Goal: Task Accomplishment & Management: Use online tool/utility

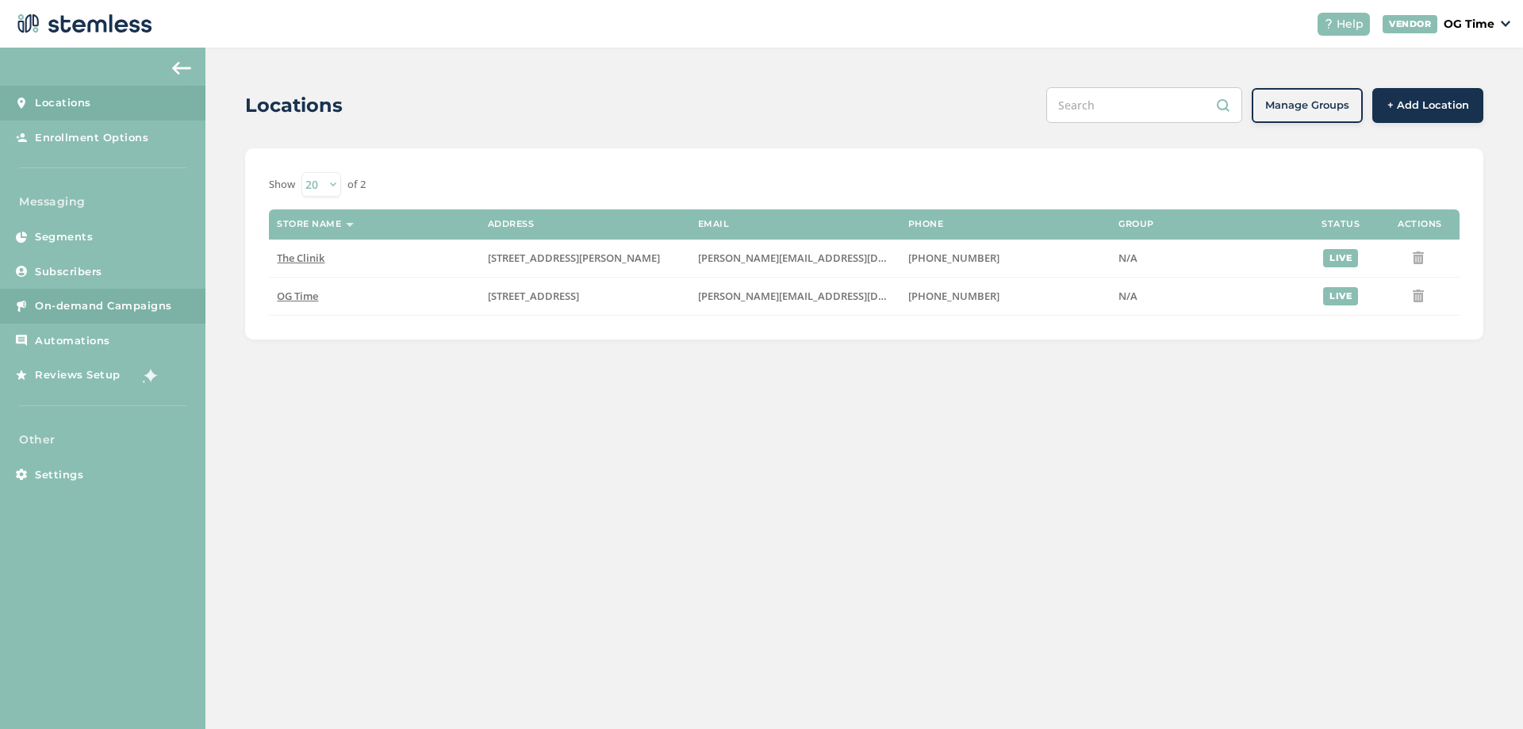
click at [70, 302] on span "On-demand Campaigns" at bounding box center [103, 306] width 137 height 16
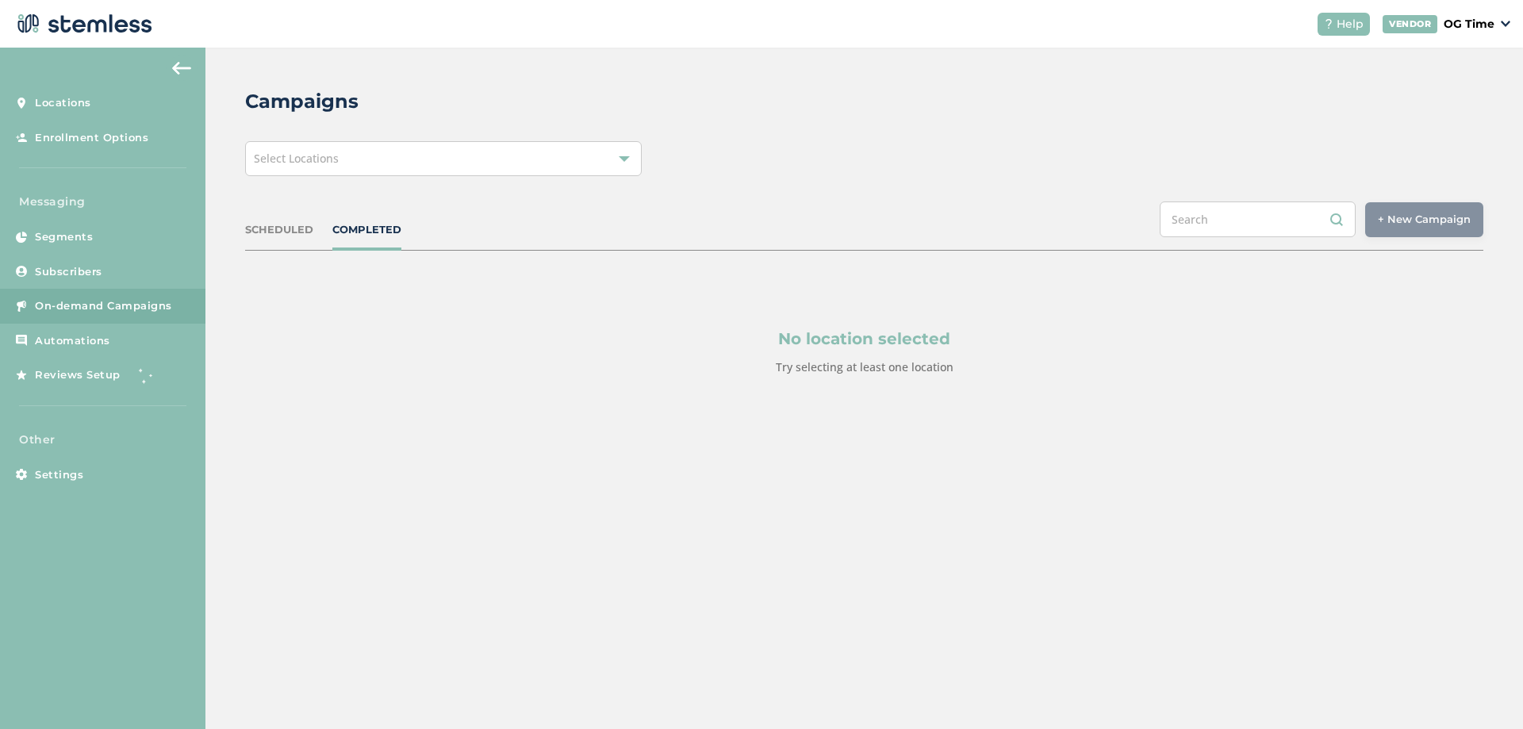
click at [402, 168] on div "Select Locations" at bounding box center [443, 158] width 397 height 35
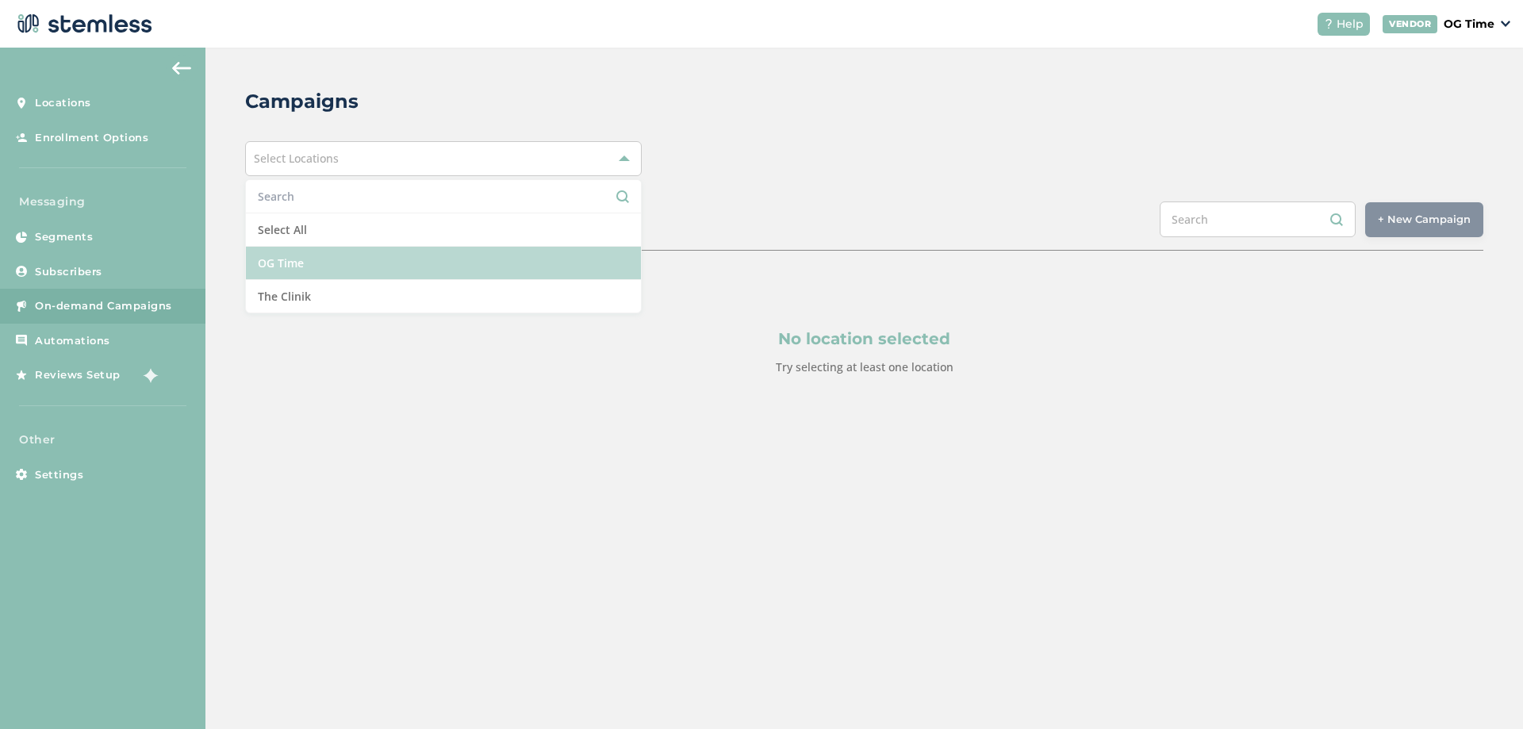
click at [309, 254] on li "OG Time" at bounding box center [443, 263] width 395 height 33
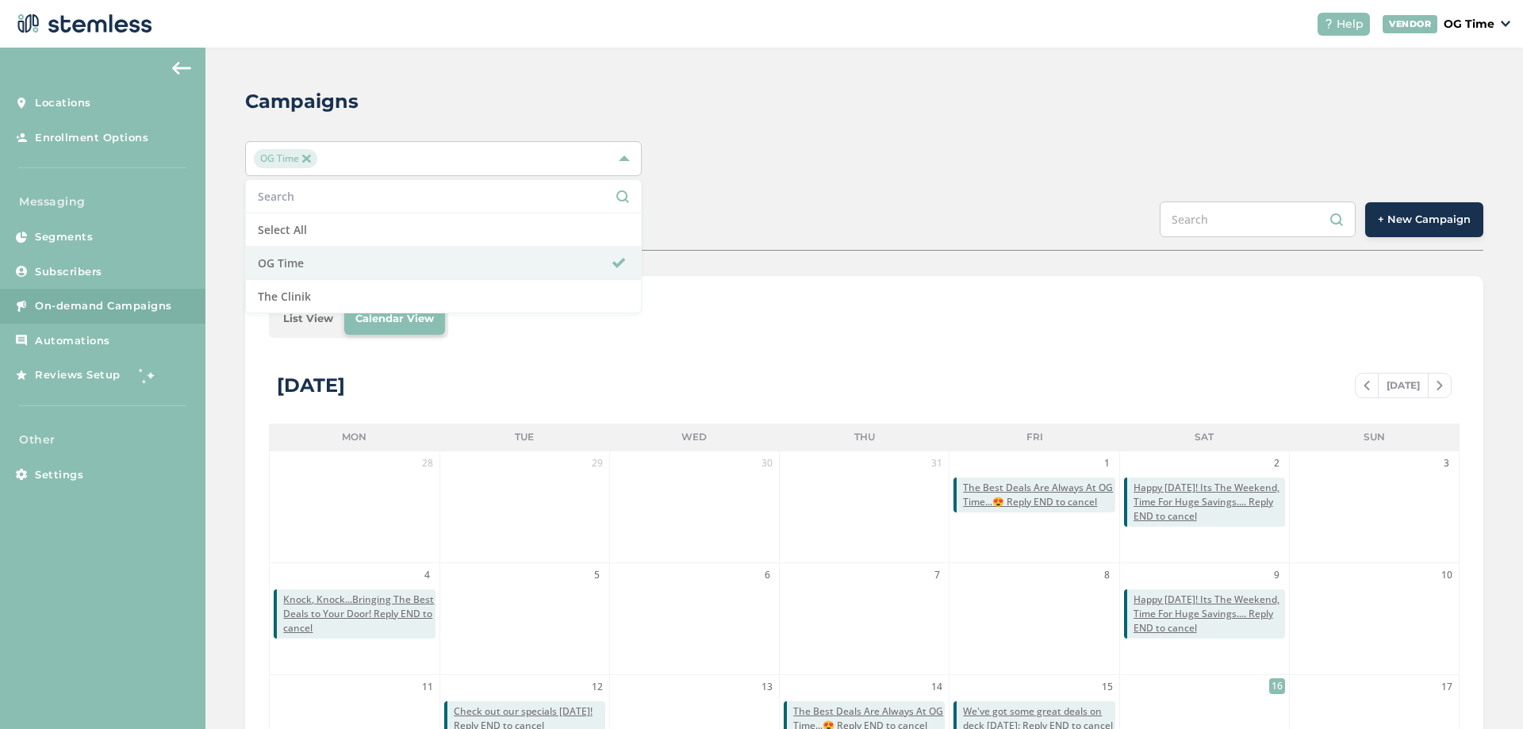
click at [747, 146] on div "OG Time Select All OG Time The Clinik" at bounding box center [864, 158] width 1239 height 35
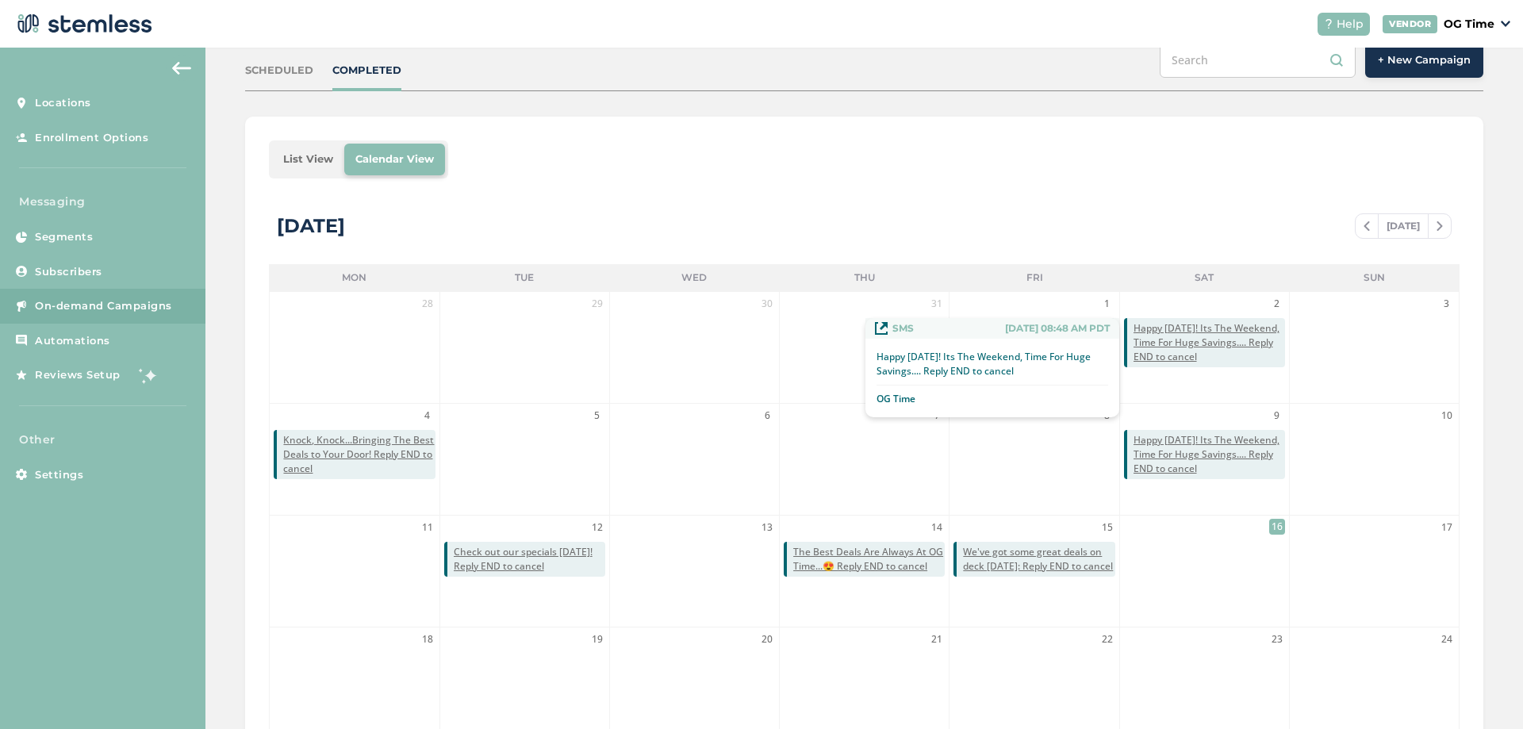
scroll to position [159, 0]
click at [1188, 336] on span "Happy [DATE]! Its The Weekend, Time For Huge Savings.... Reply END to cancel" at bounding box center [1210, 343] width 152 height 43
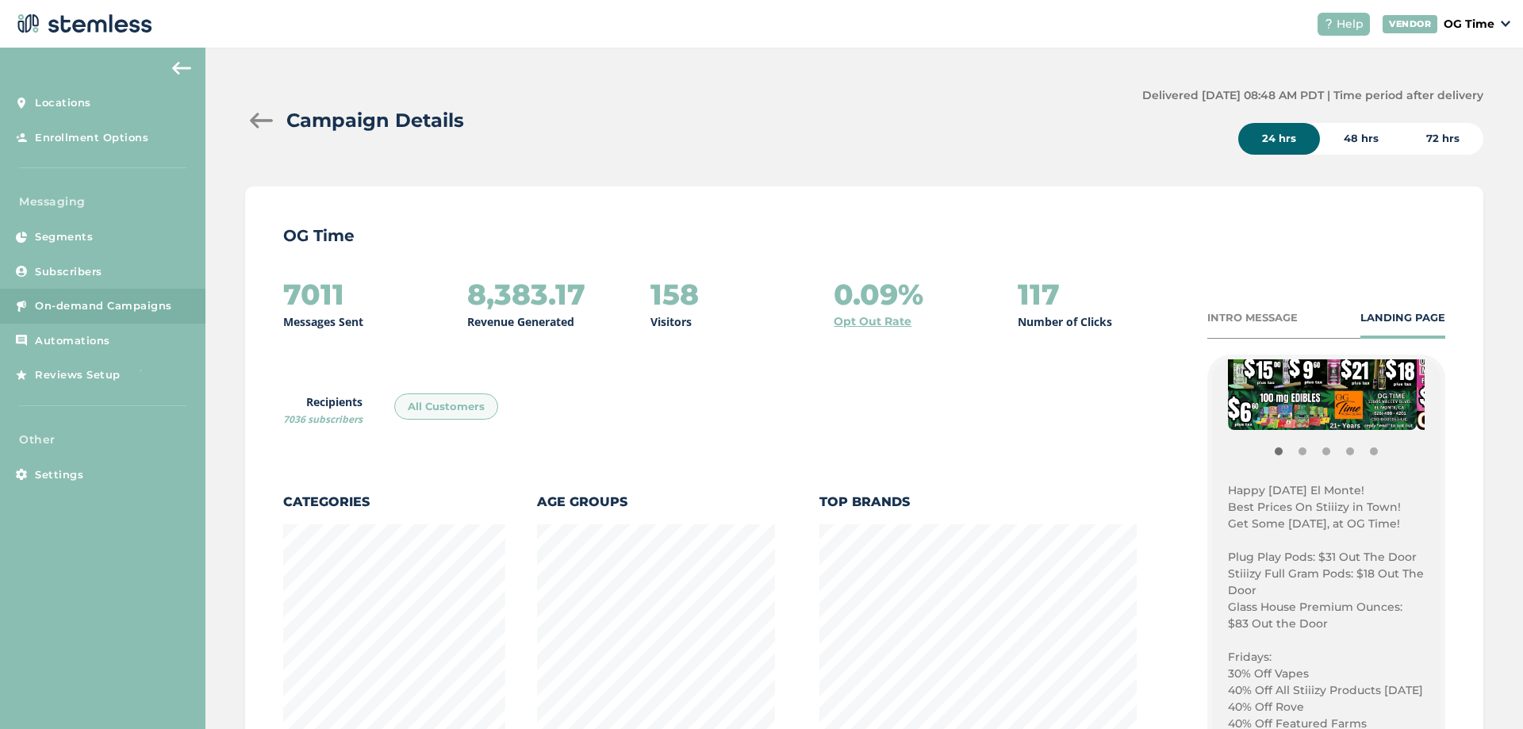
scroll to position [397, 0]
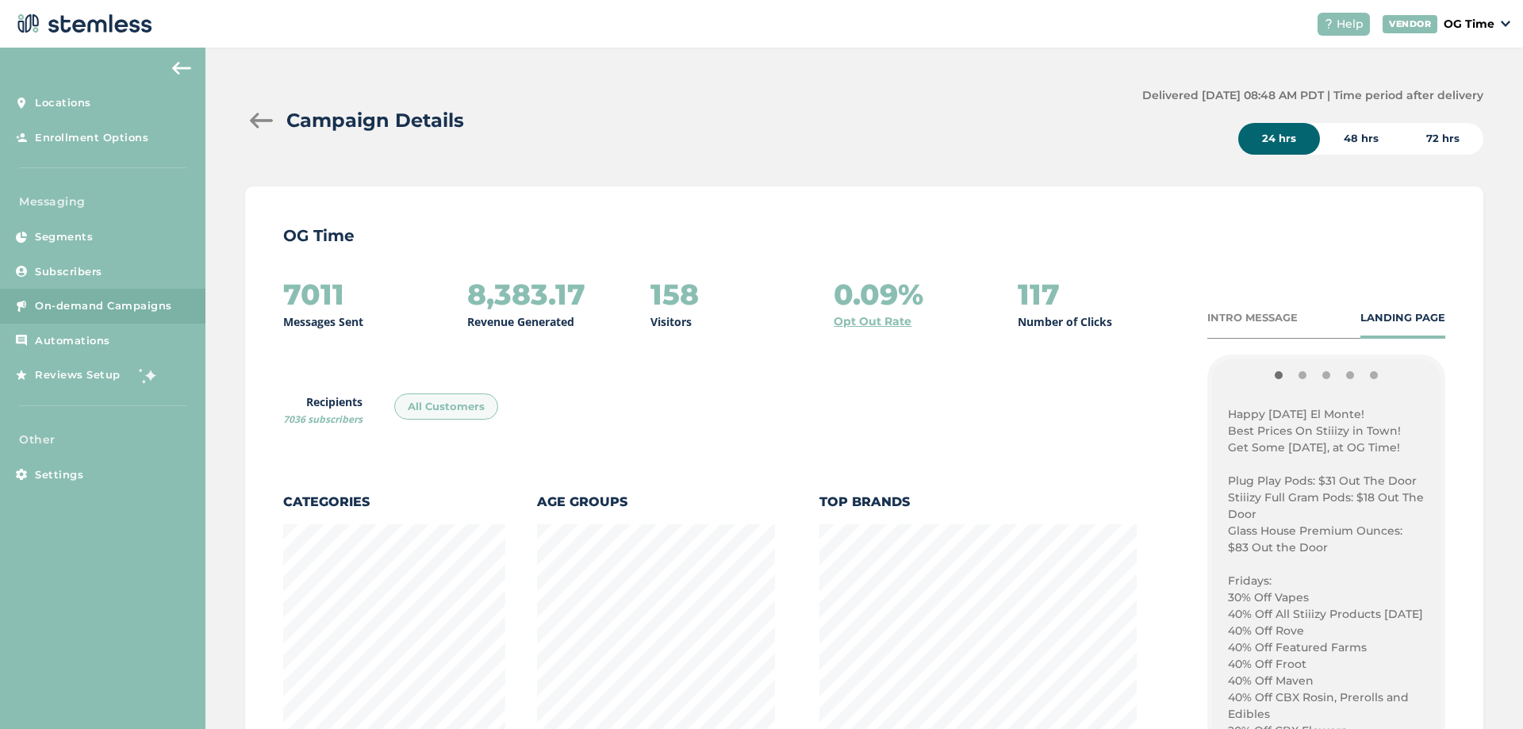
click at [1233, 437] on p "Best Prices On Stiiizy in Town!" at bounding box center [1326, 431] width 197 height 17
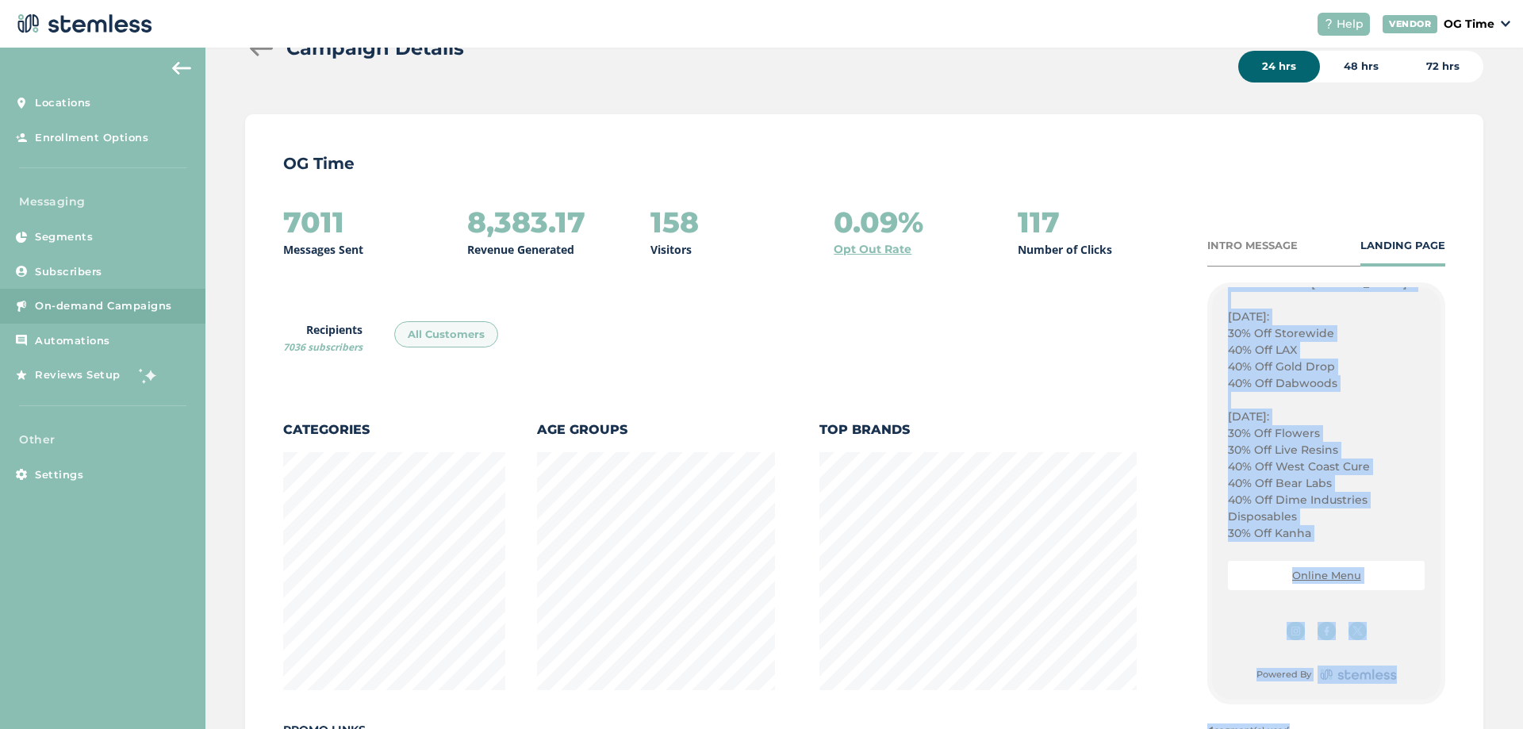
scroll to position [126, 0]
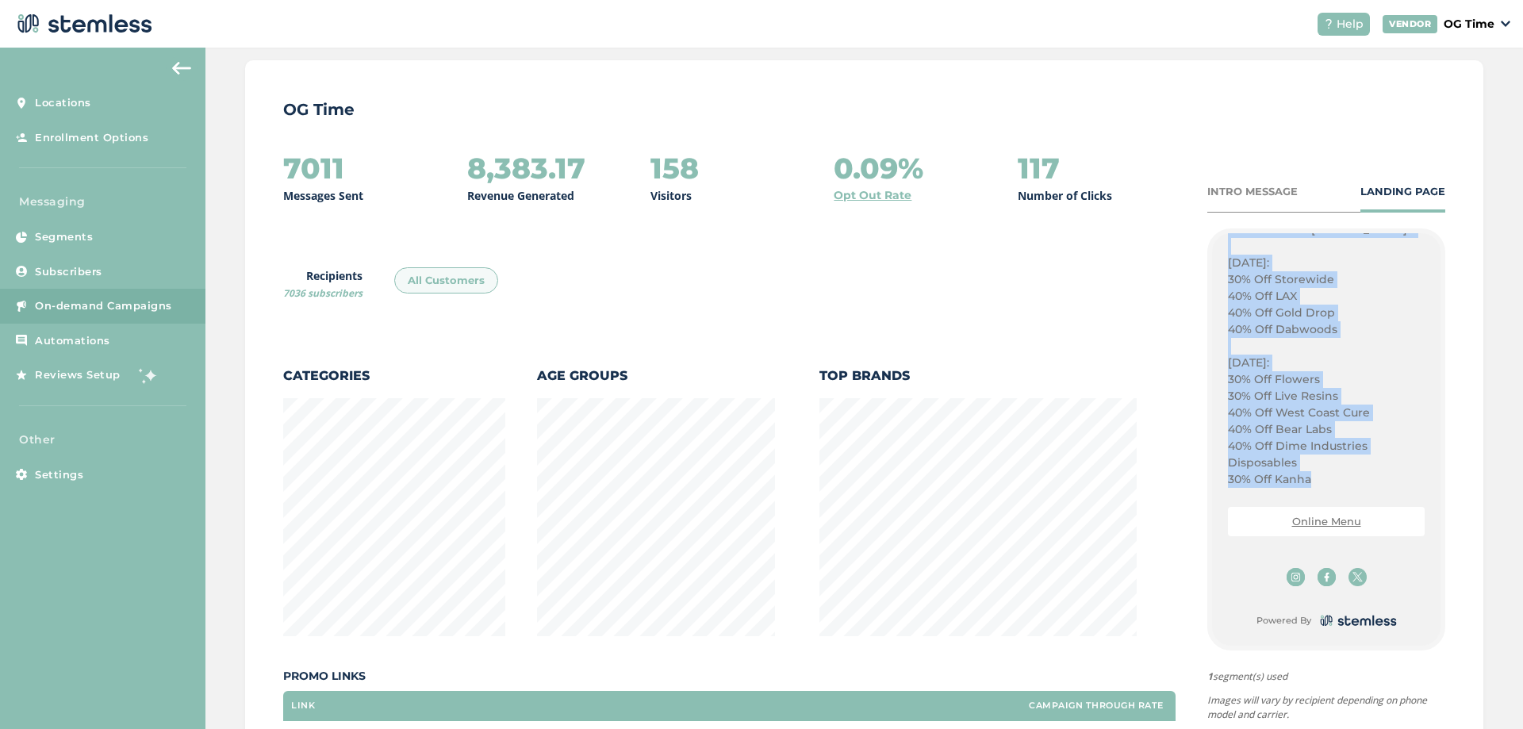
drag, startPoint x: 1220, startPoint y: 409, endPoint x: 1305, endPoint y: 475, distance: 107.5
click at [1305, 475] on div "Happy Saturday El Monte! Best Prices On Stiiizy in Town! Get Some Today, at OG …" at bounding box center [1326, 21] width 197 height 933
copy div "Happy Saturday El Monte! Best Prices On Stiiizy in Town! Get Some Today, at OG …"
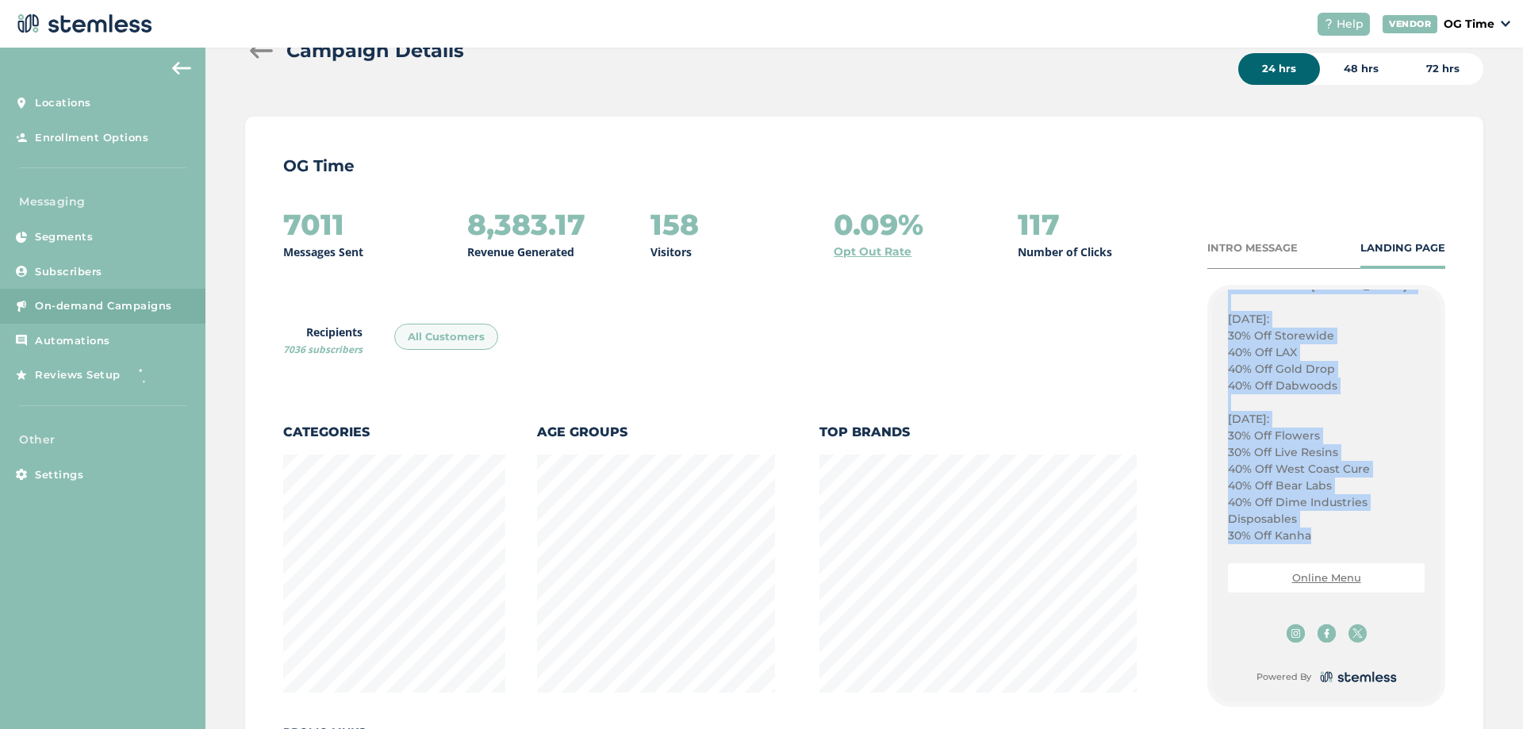
scroll to position [0, 0]
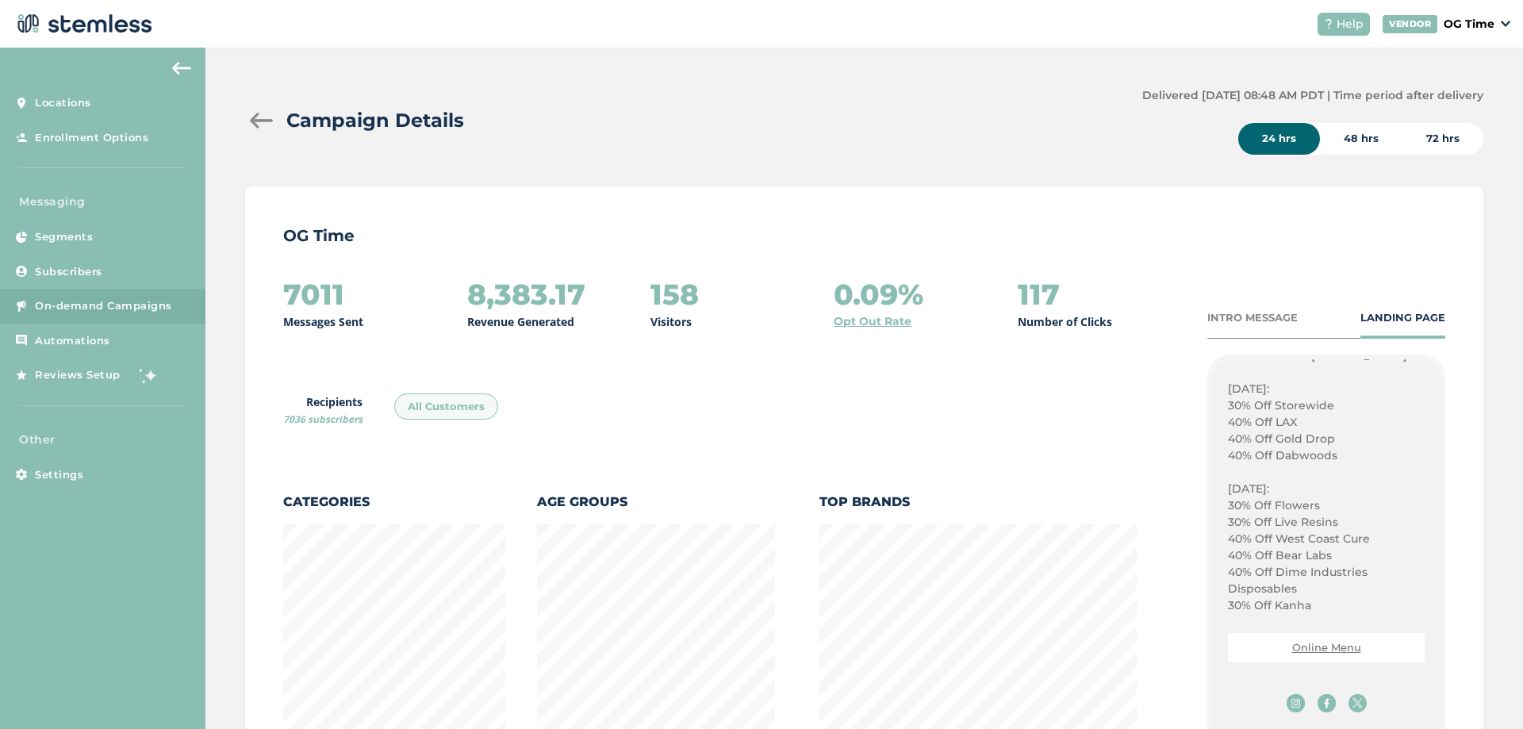
click at [272, 117] on div at bounding box center [261, 121] width 32 height 16
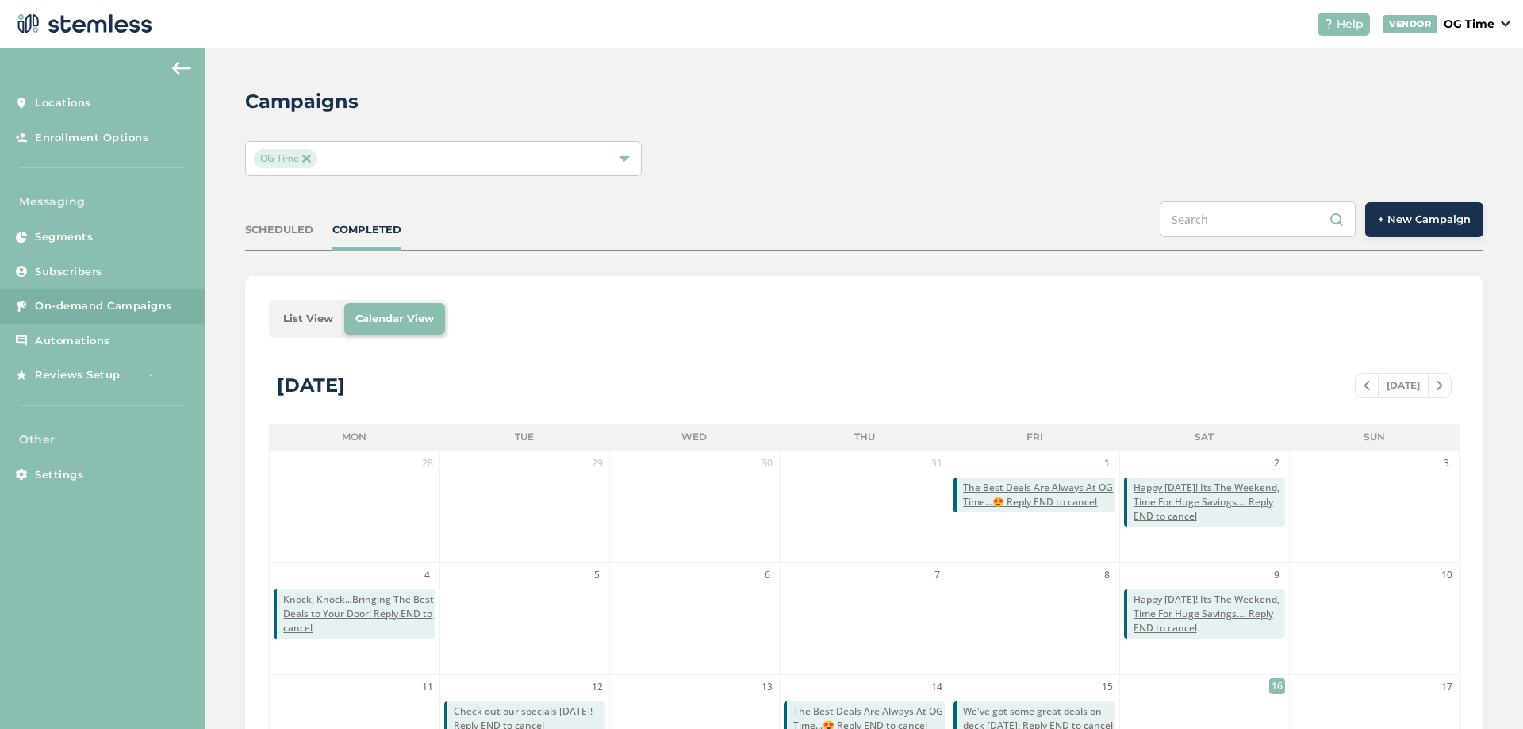
click at [1430, 224] on span "+ New Campaign" at bounding box center [1424, 220] width 93 height 16
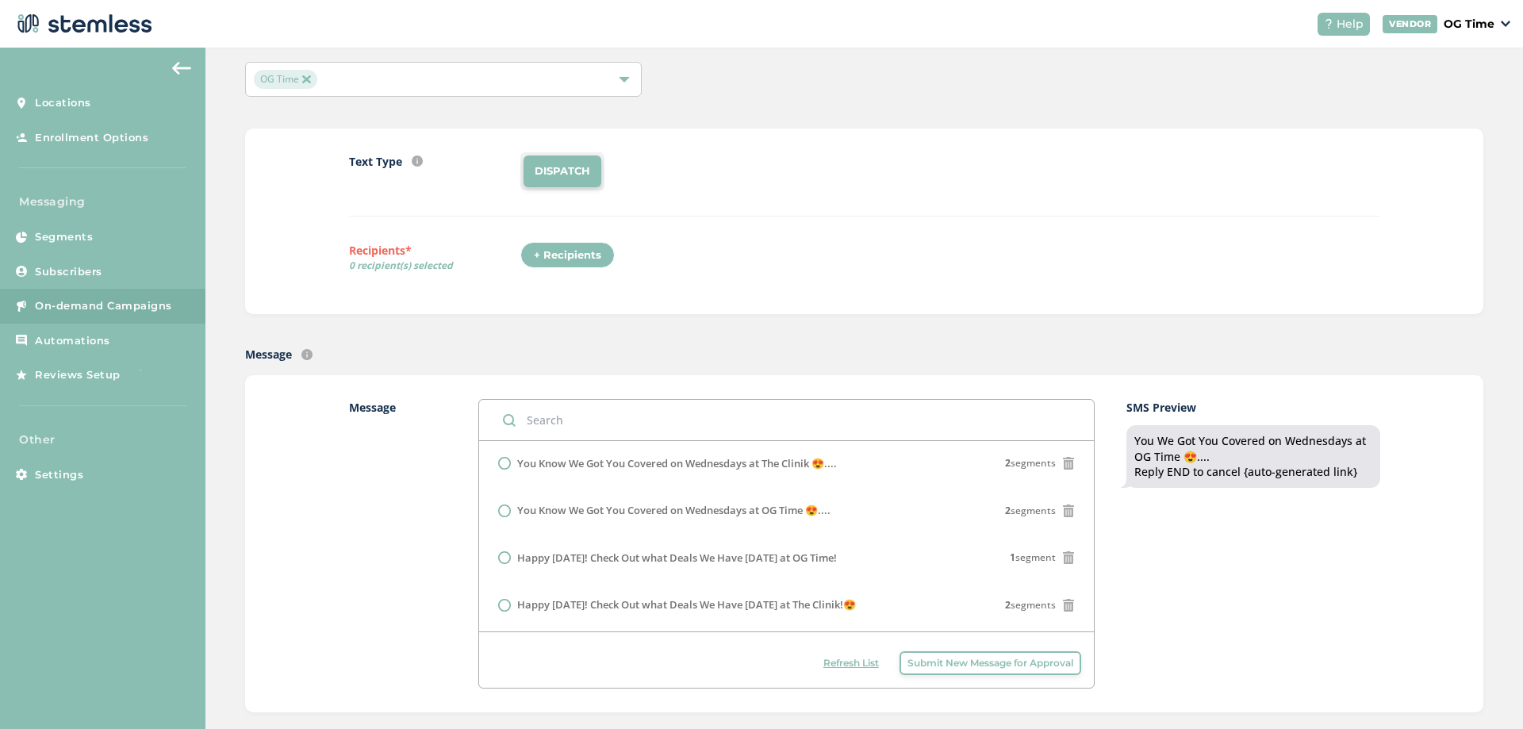
scroll to position [79, 0]
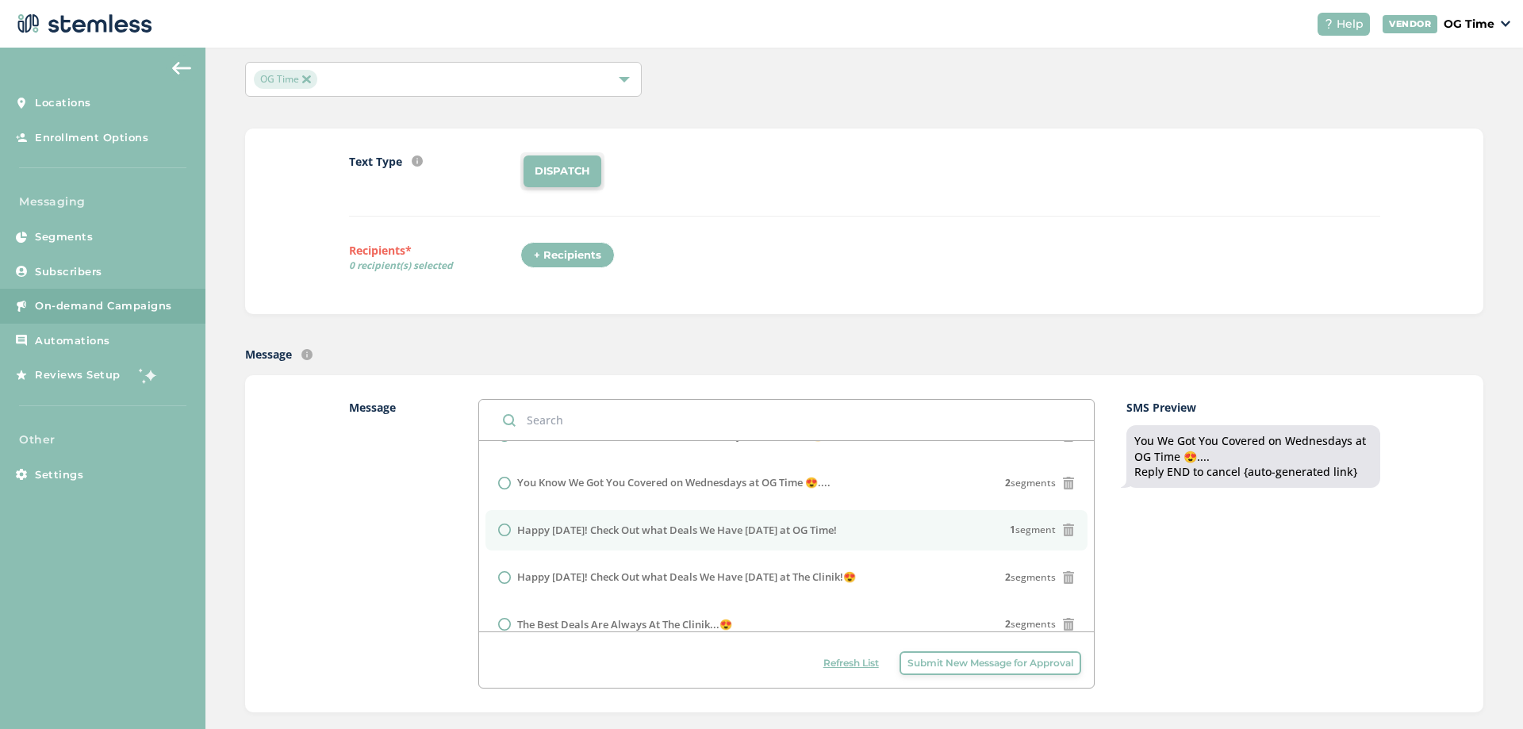
click at [637, 528] on label "Happy Saturday! Check Out what Deals We Have Today at OG Time!" at bounding box center [677, 531] width 320 height 16
radio input "false"
radio input "true"
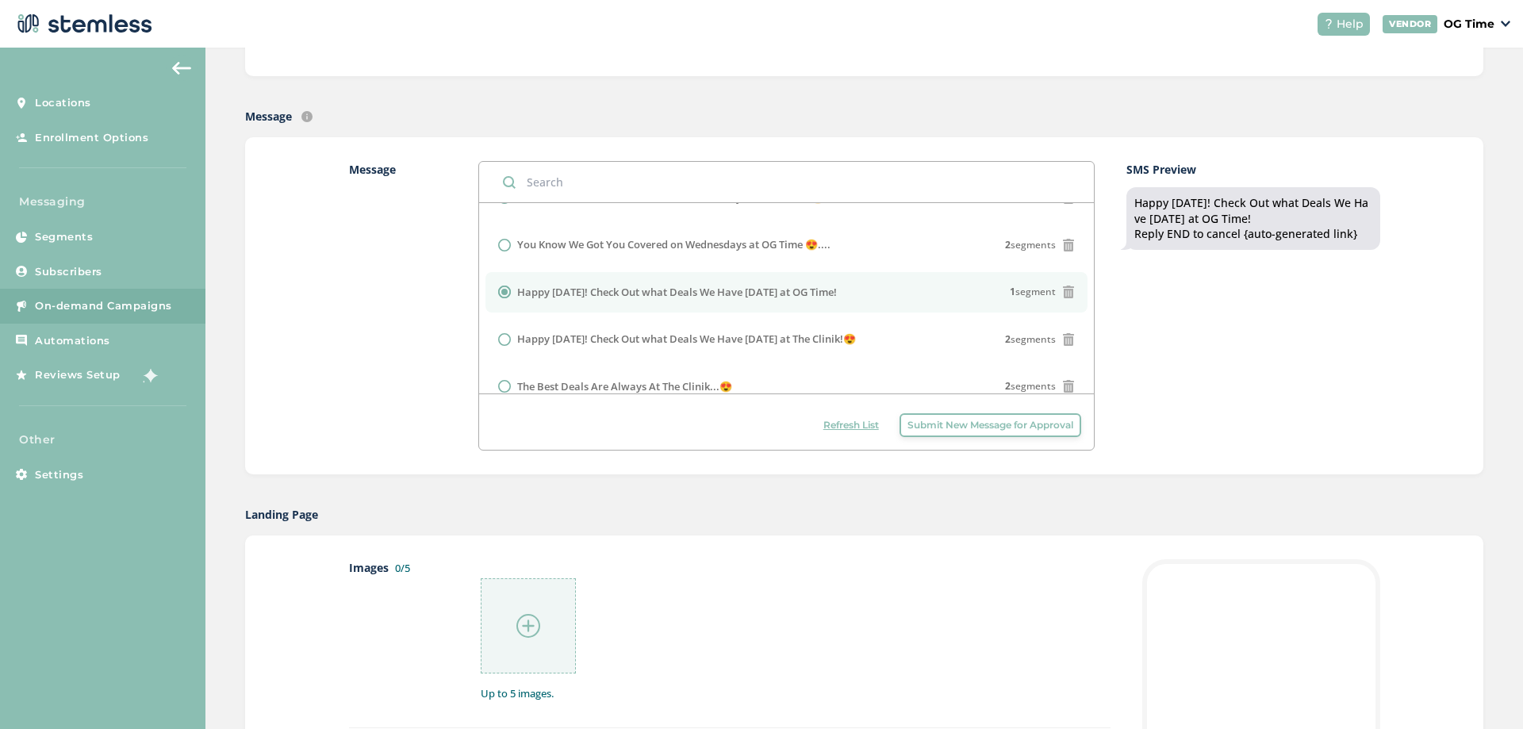
scroll to position [635, 0]
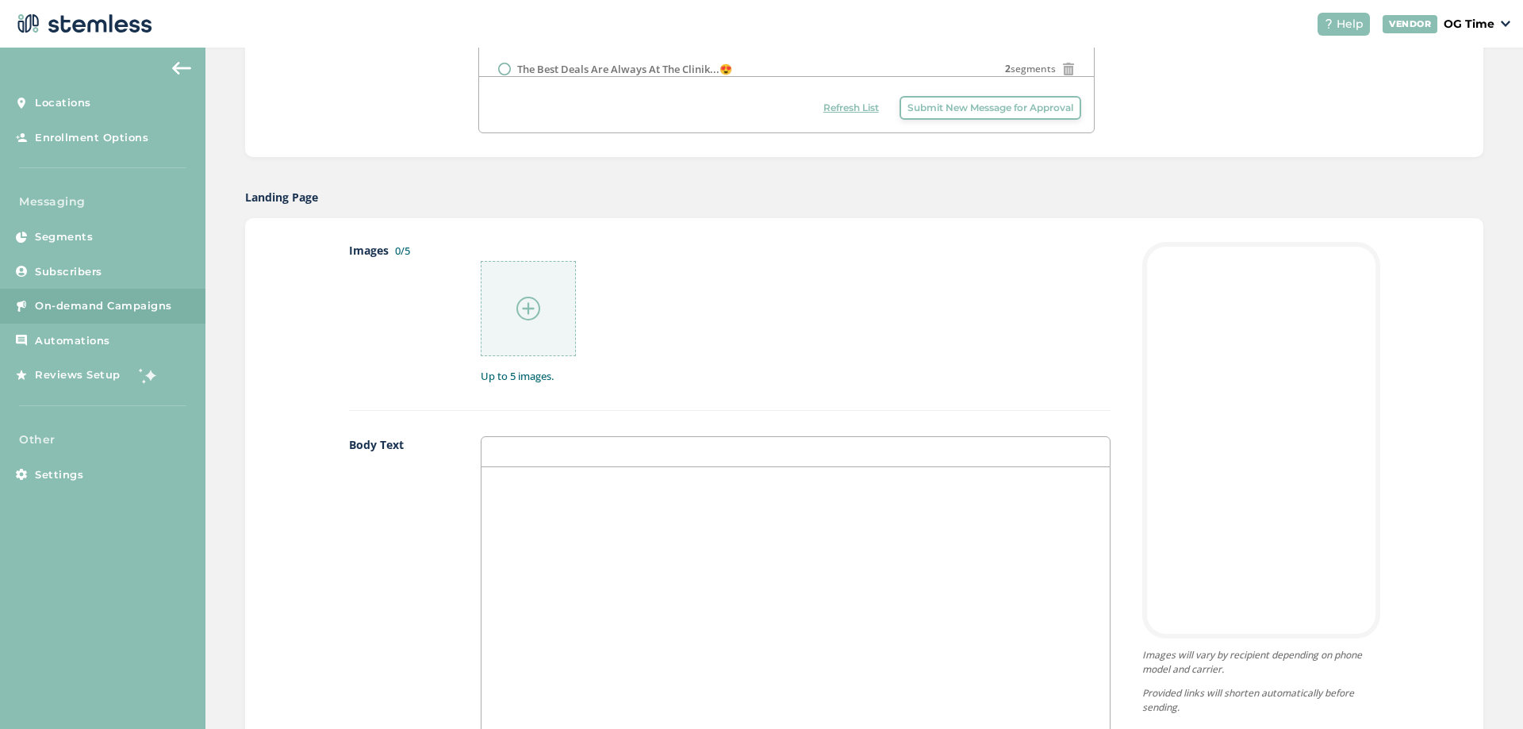
click at [518, 505] on div at bounding box center [796, 625] width 628 height 317
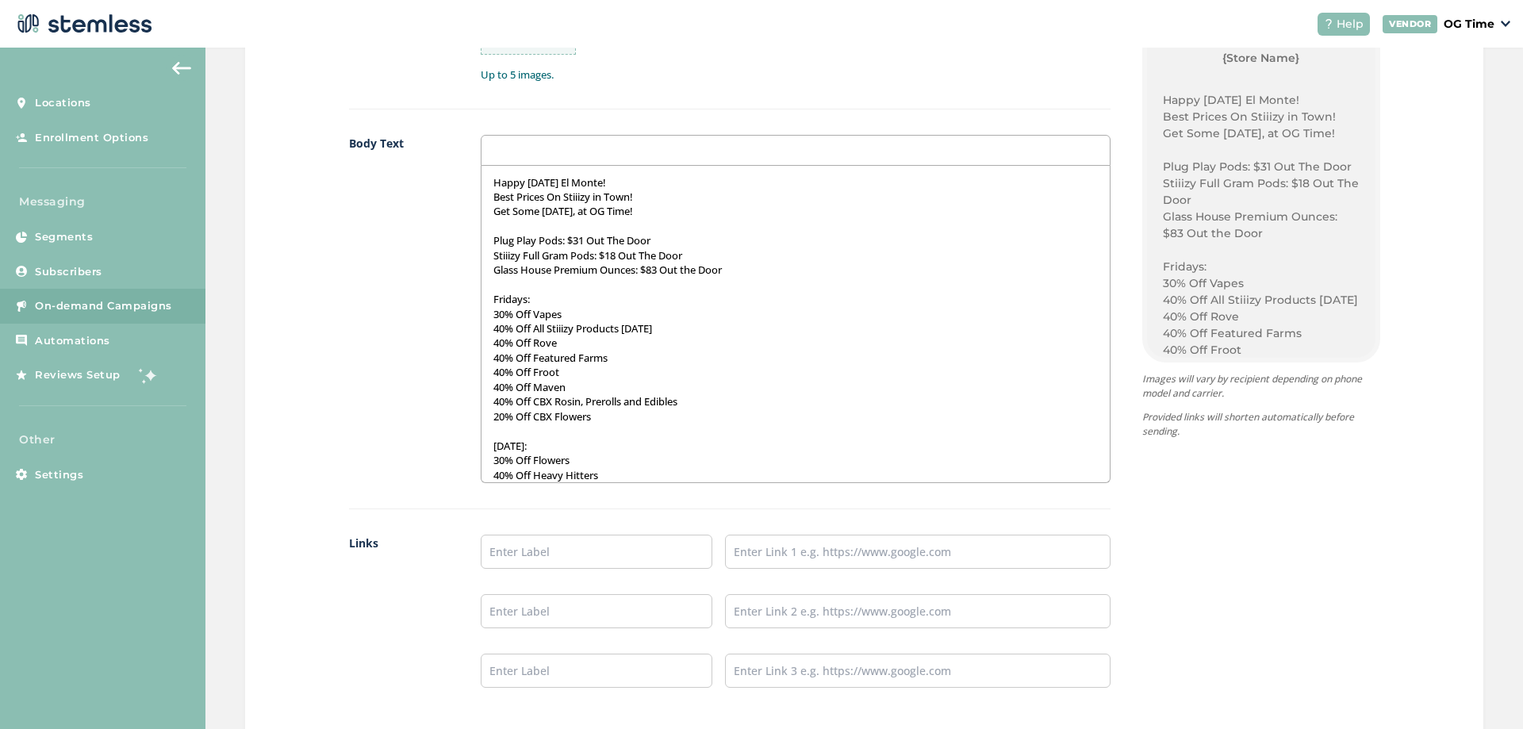
scroll to position [1111, 0]
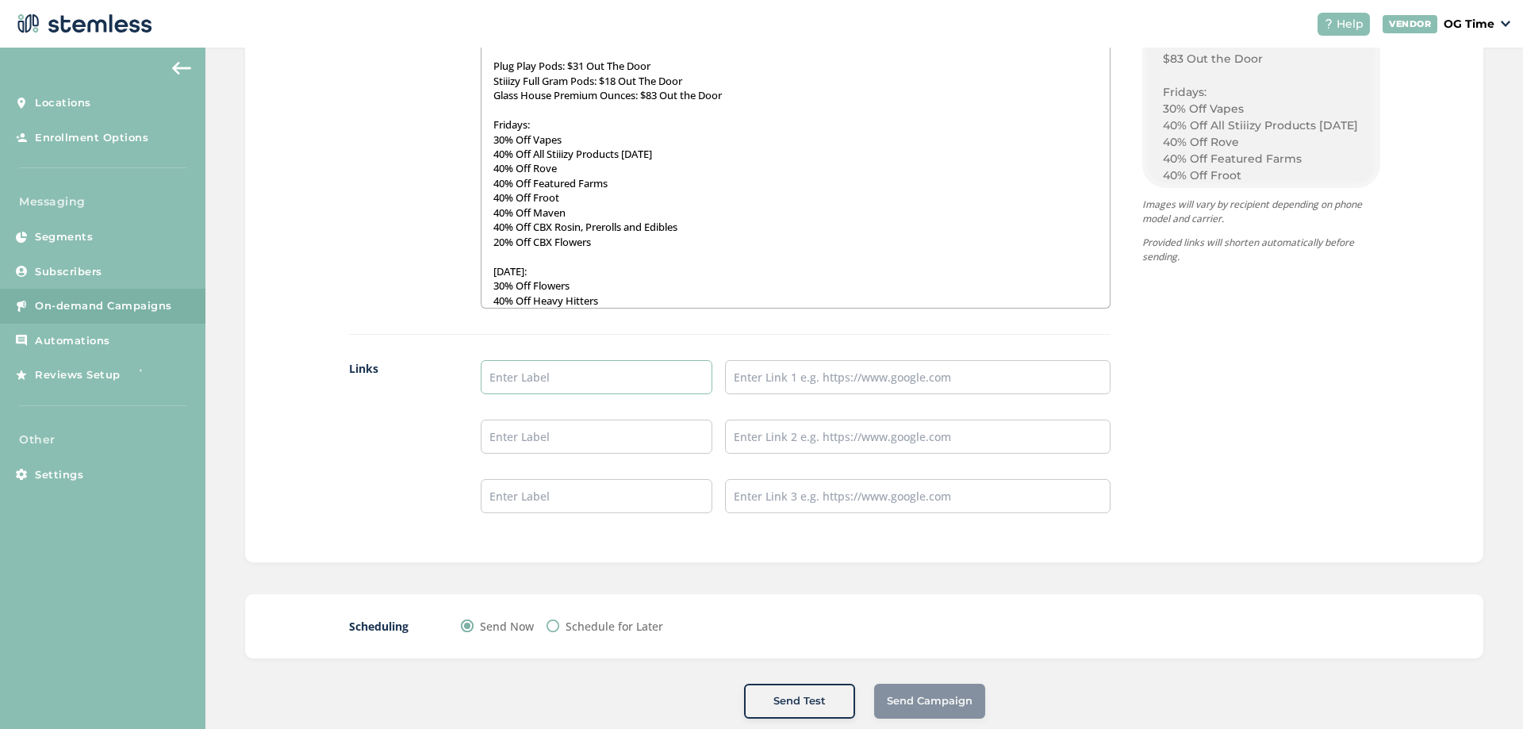
click at [551, 379] on input "text" at bounding box center [597, 377] width 232 height 34
type input "Online Menu"
click at [851, 371] on input "text" at bounding box center [918, 377] width 386 height 34
type input "[URL][DOMAIN_NAME]"
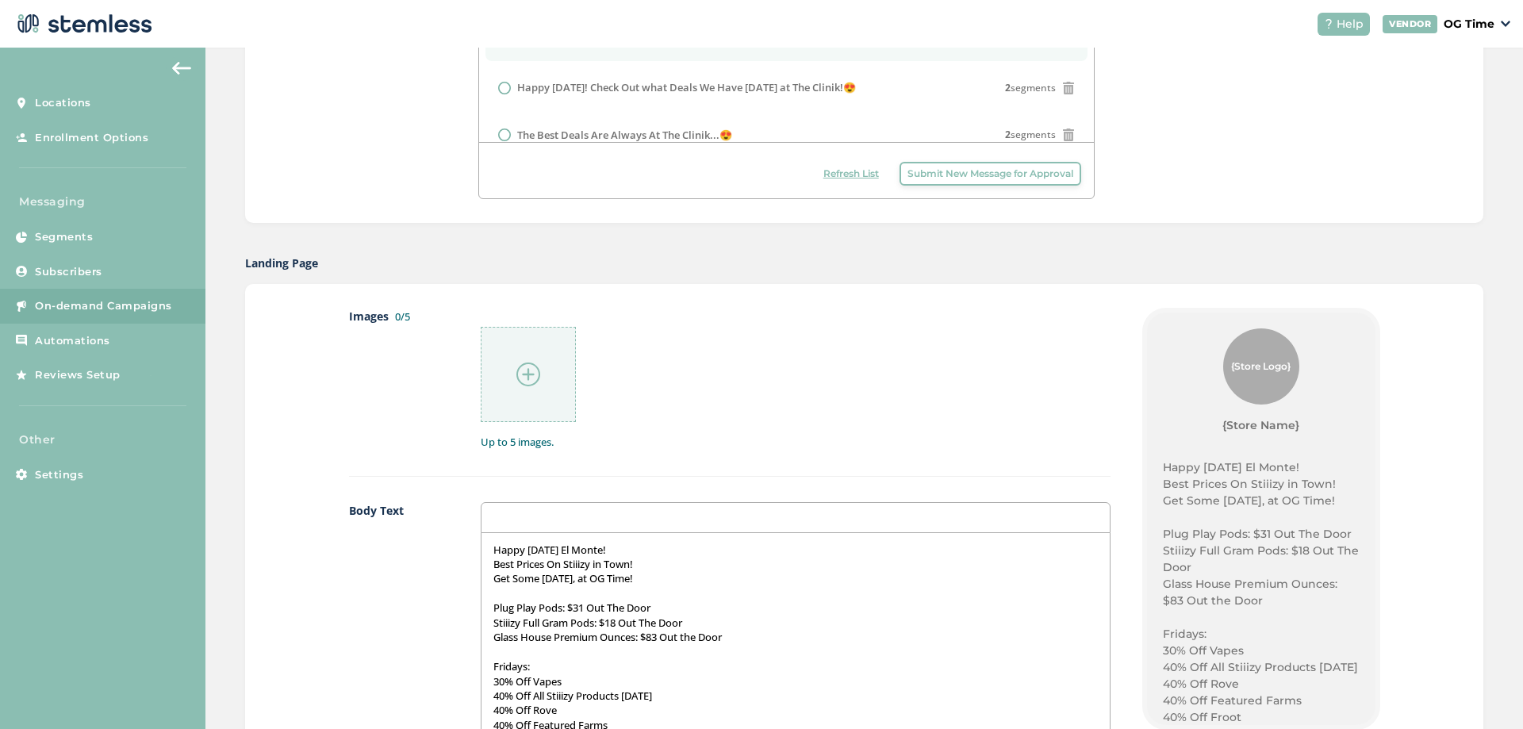
scroll to position [317, 0]
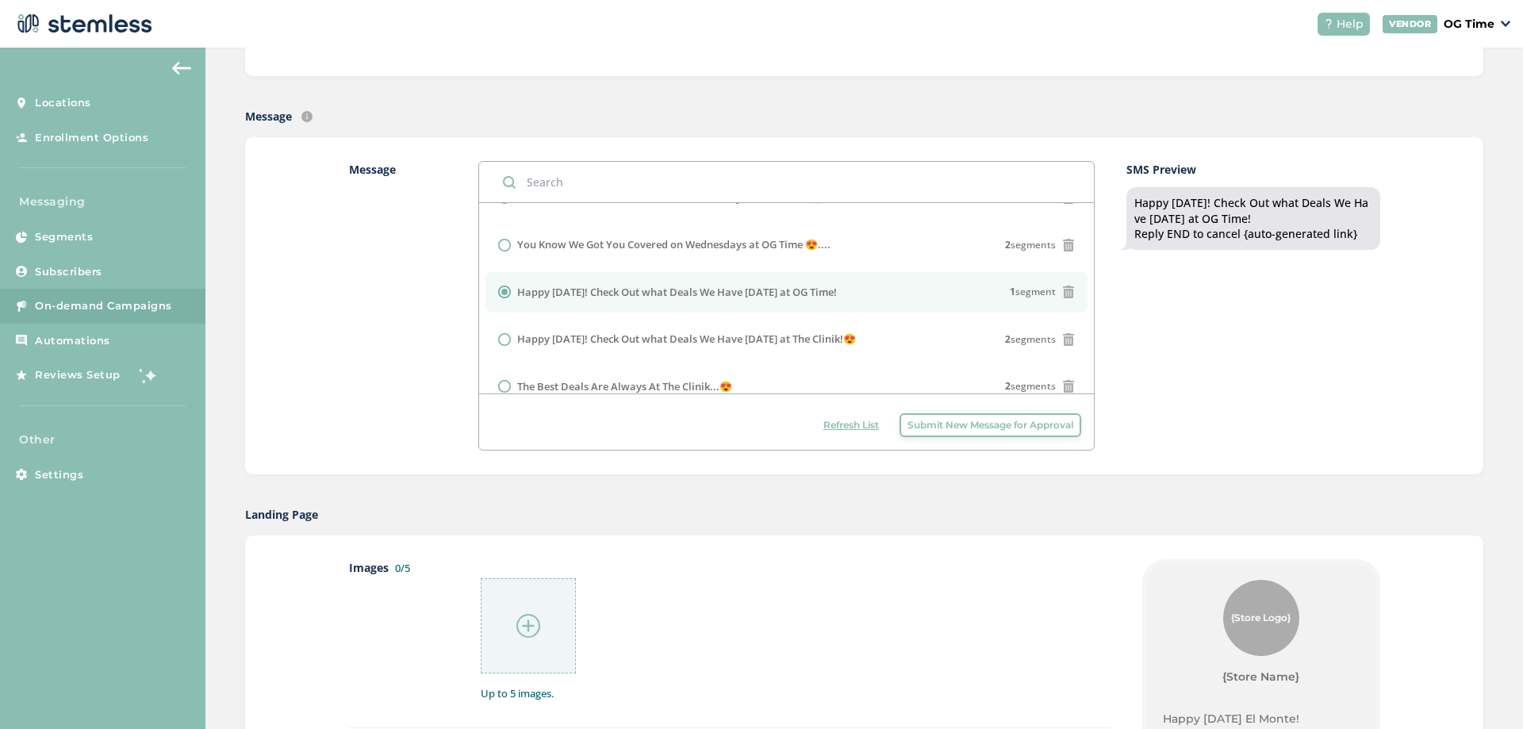
click at [534, 637] on img at bounding box center [529, 626] width 24 height 24
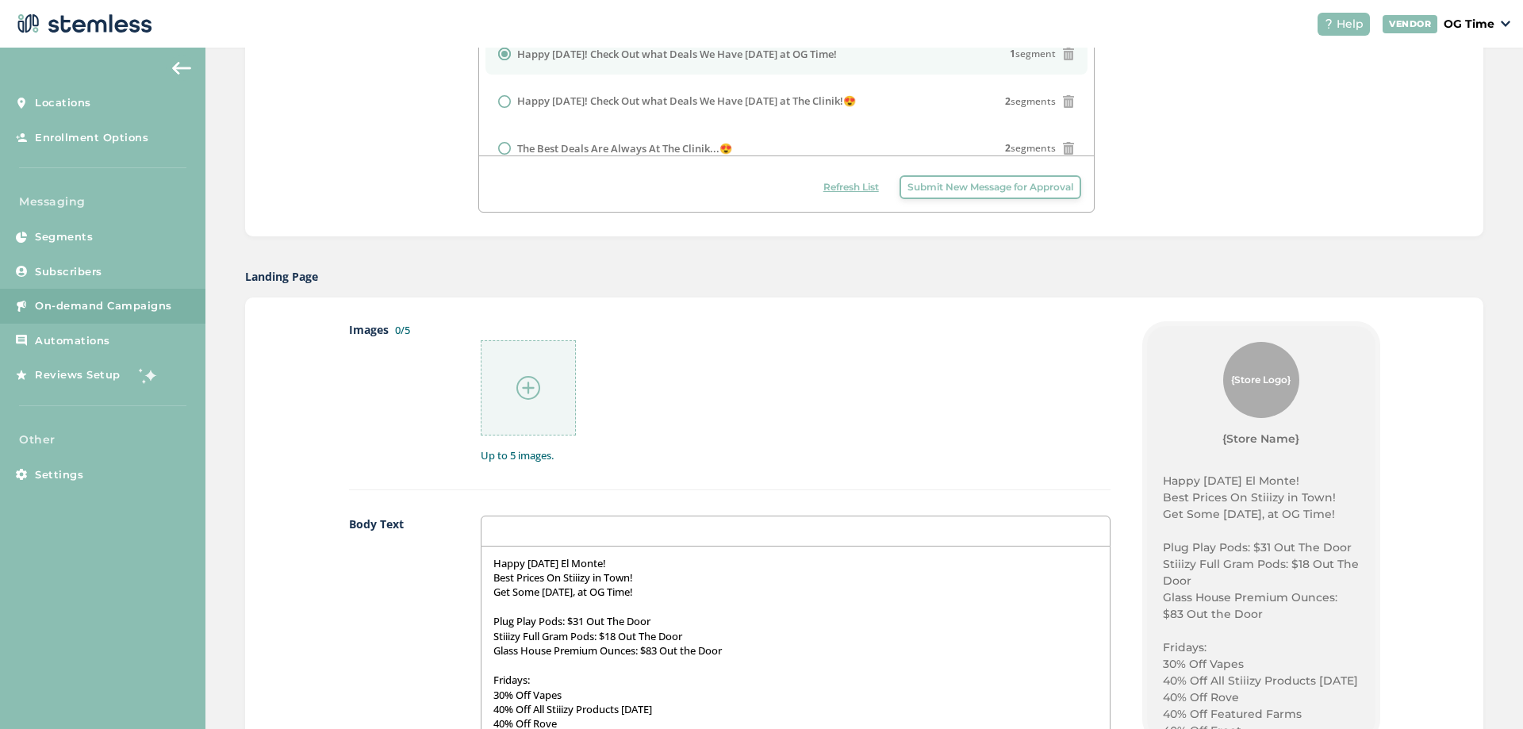
click at [528, 392] on img at bounding box center [529, 388] width 24 height 24
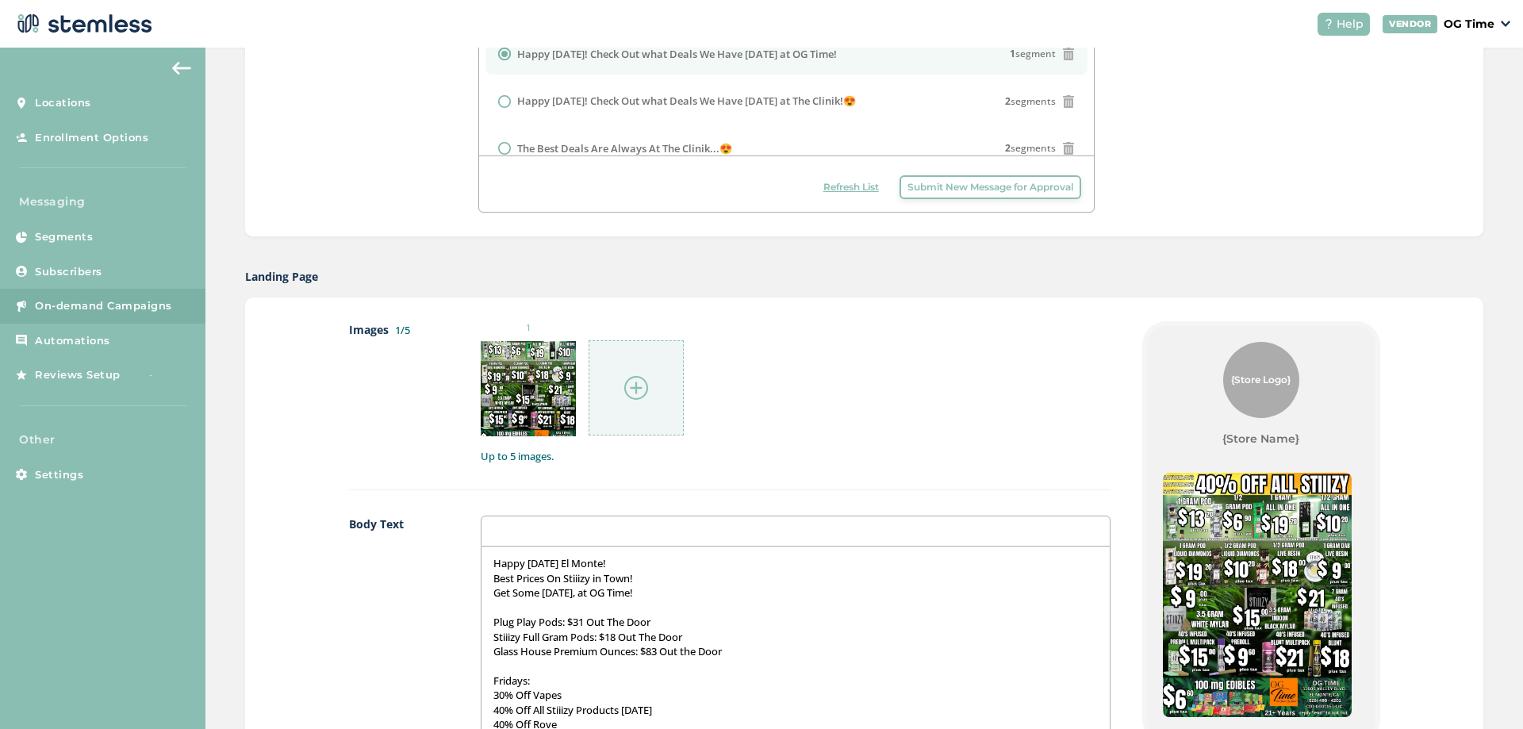
click at [628, 386] on img at bounding box center [636, 388] width 24 height 24
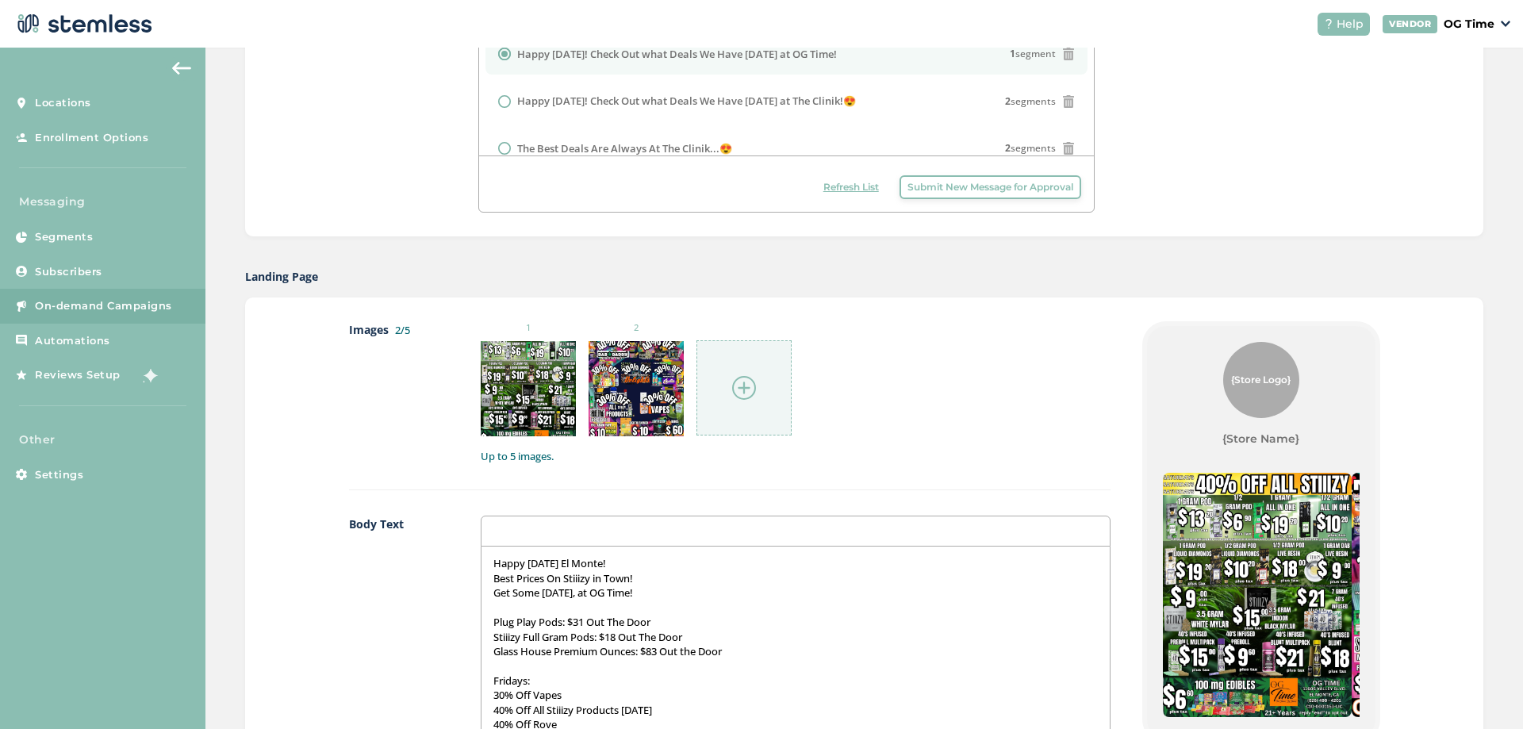
click at [736, 387] on img at bounding box center [744, 388] width 24 height 24
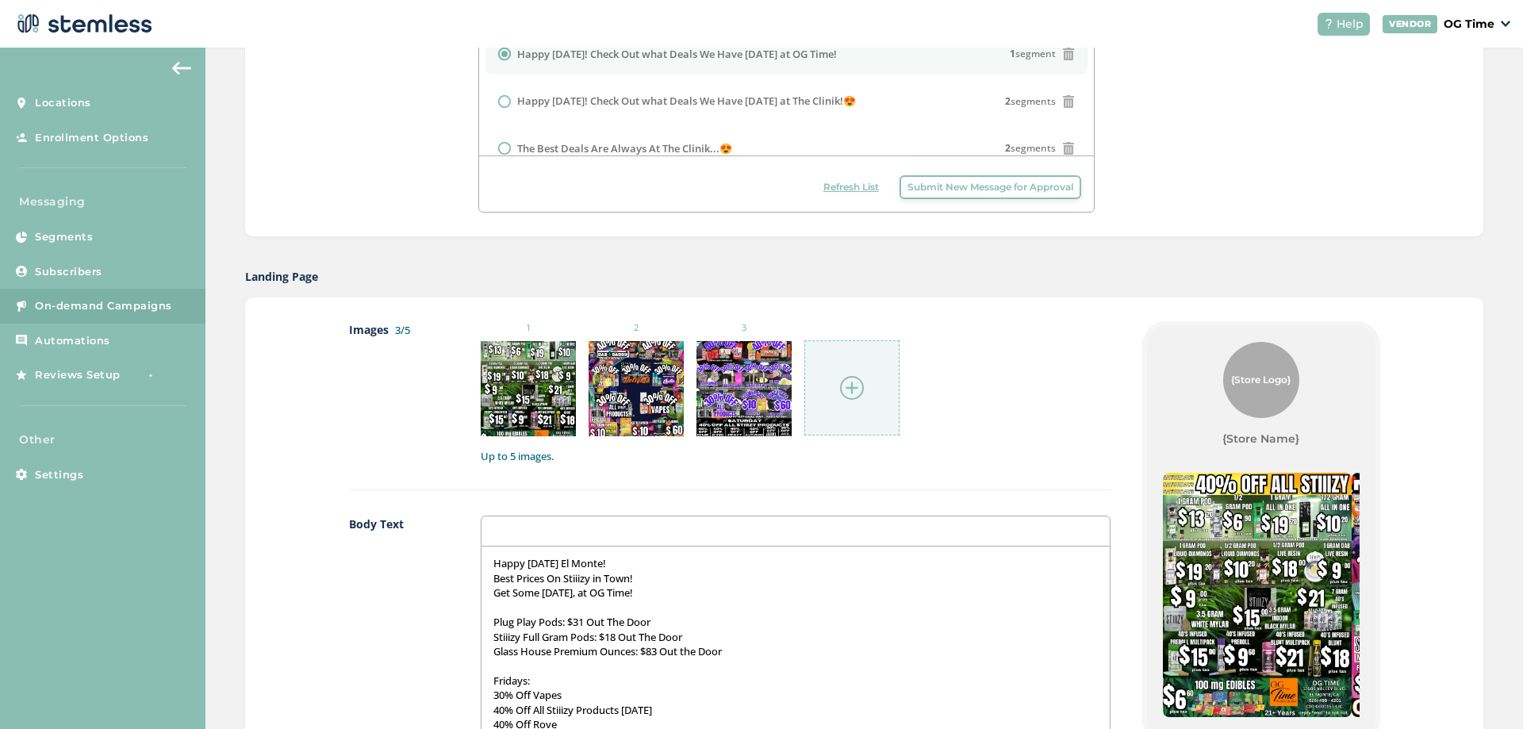
click at [848, 388] on img at bounding box center [852, 388] width 24 height 24
click at [840, 383] on img at bounding box center [852, 388] width 24 height 24
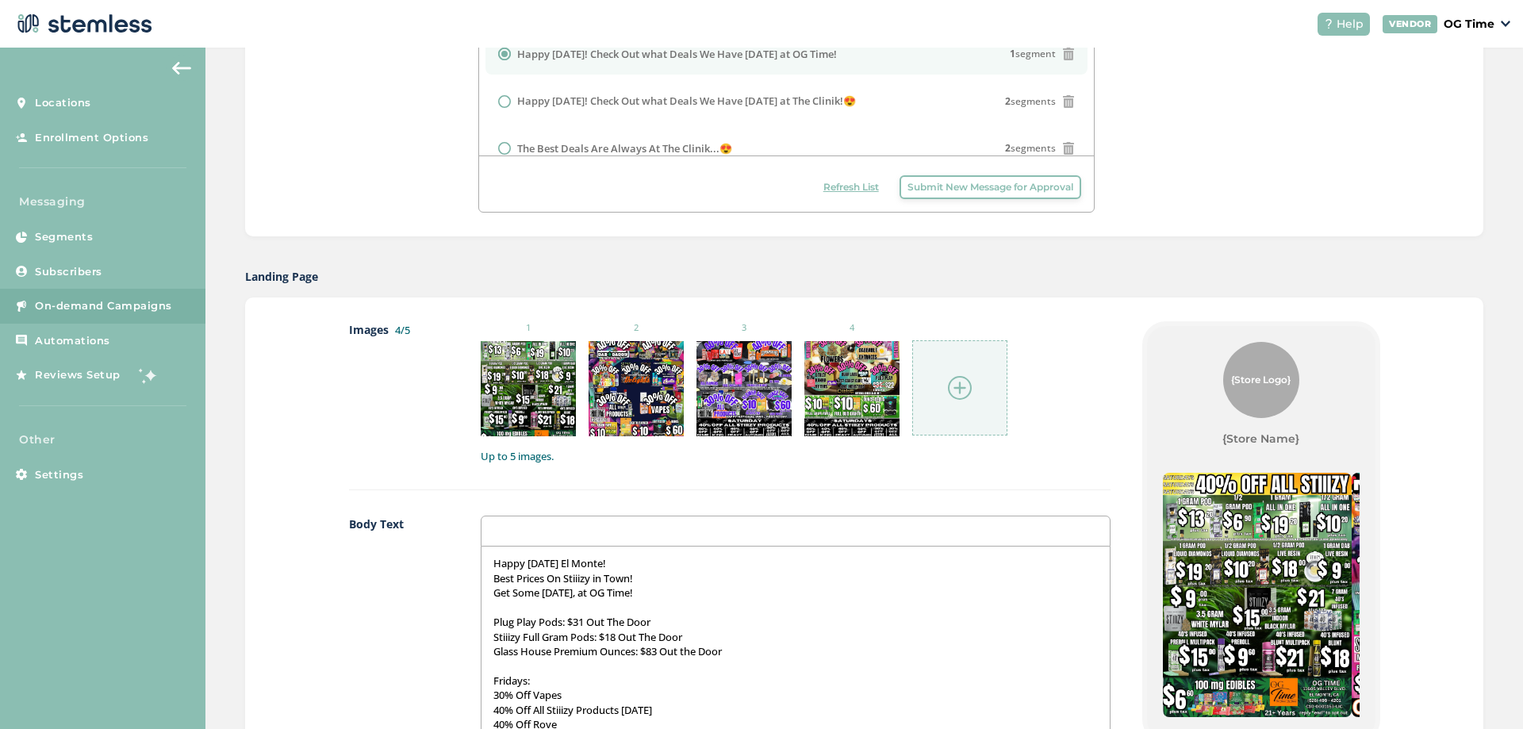
click at [948, 378] on img at bounding box center [960, 388] width 24 height 24
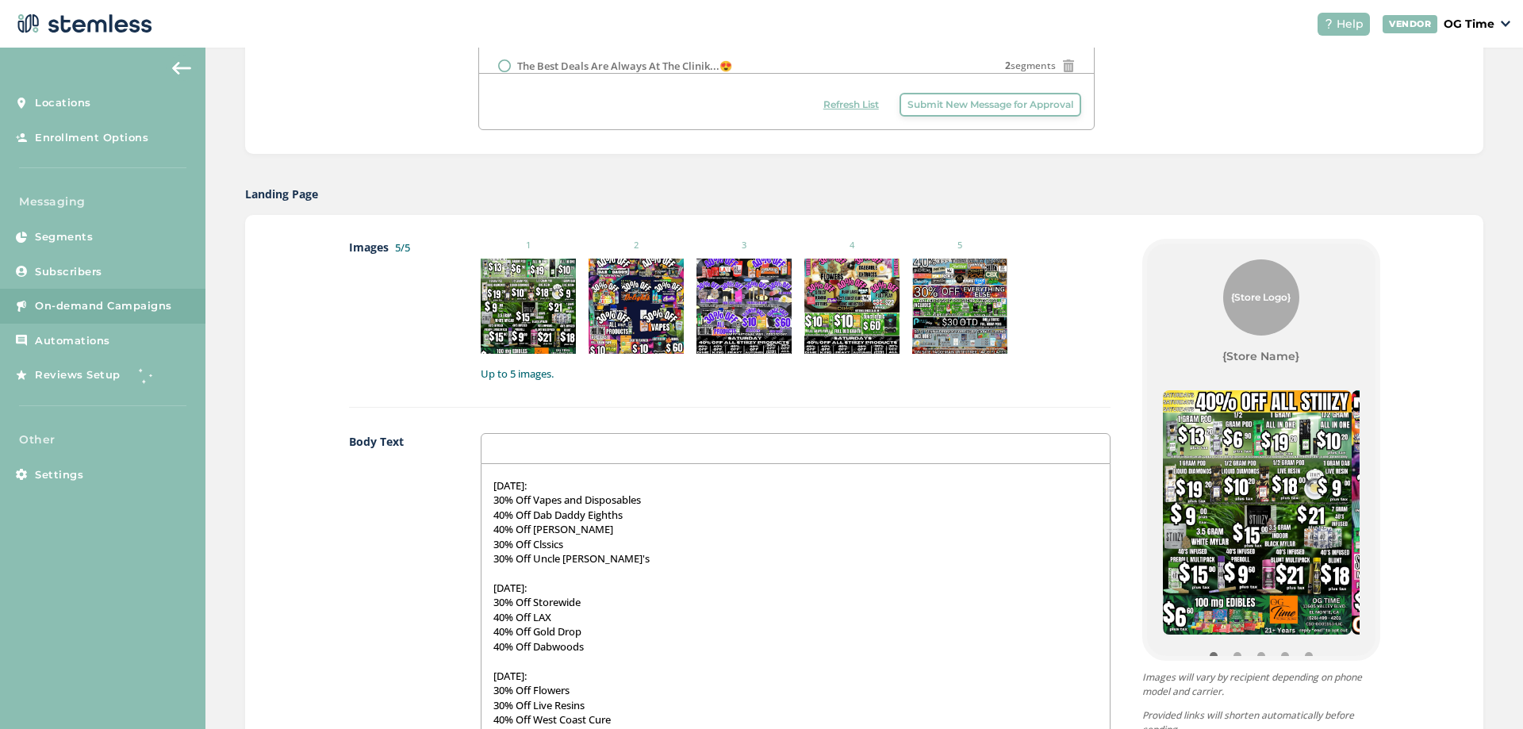
scroll to position [873, 0]
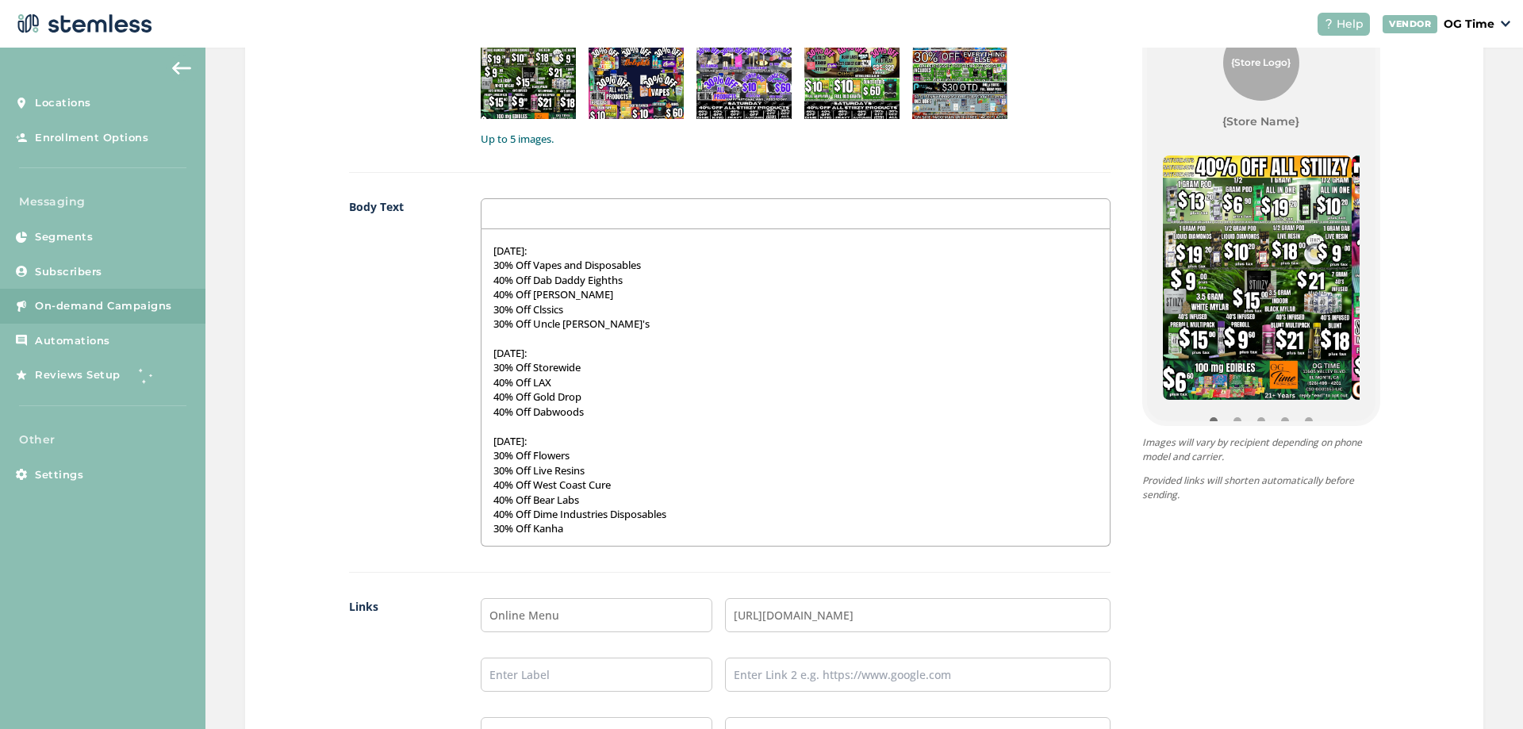
click at [574, 538] on div "Happy Saturday El Monte! Best Prices On Stiiizy in Town! Get Some Today, at OG …" at bounding box center [796, 387] width 628 height 317
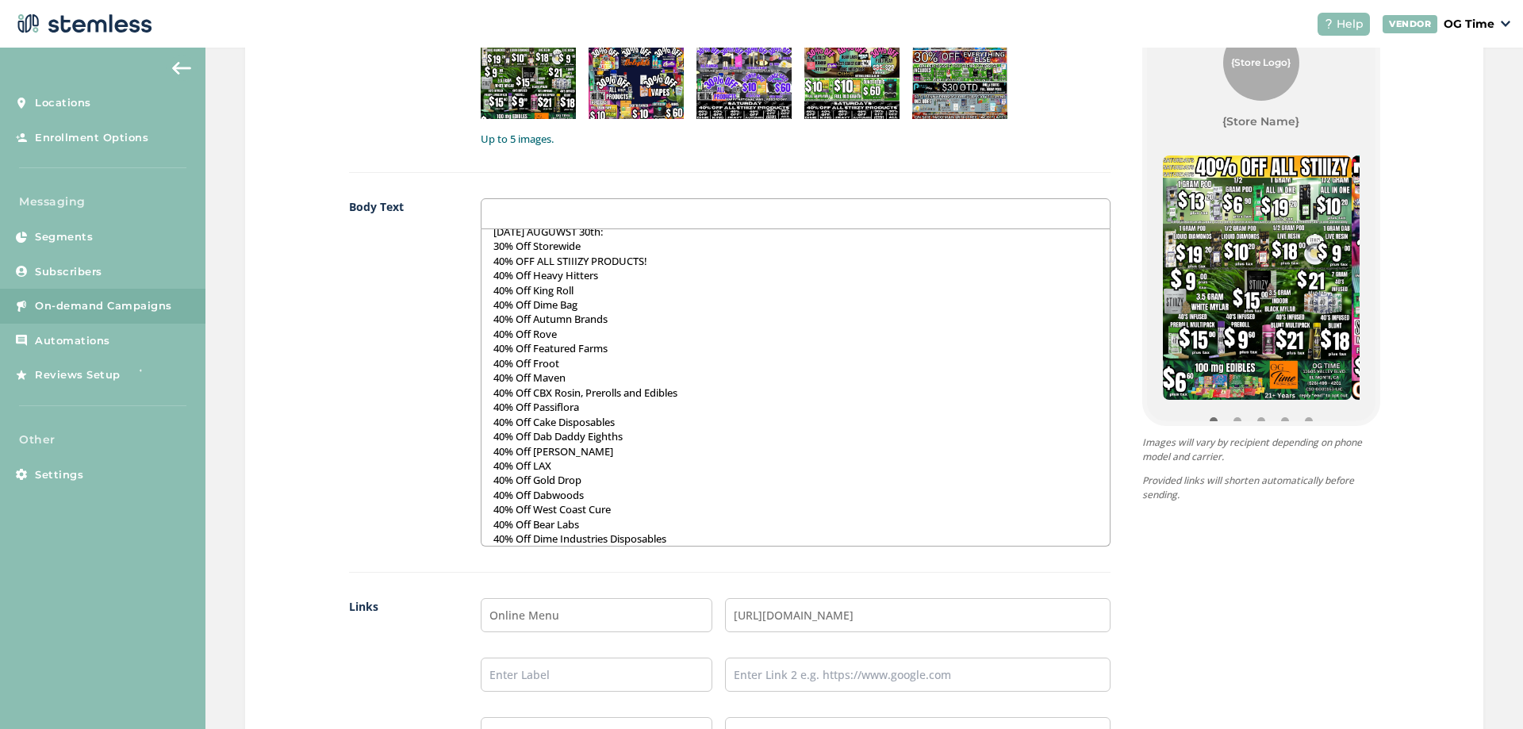
scroll to position [647, 0]
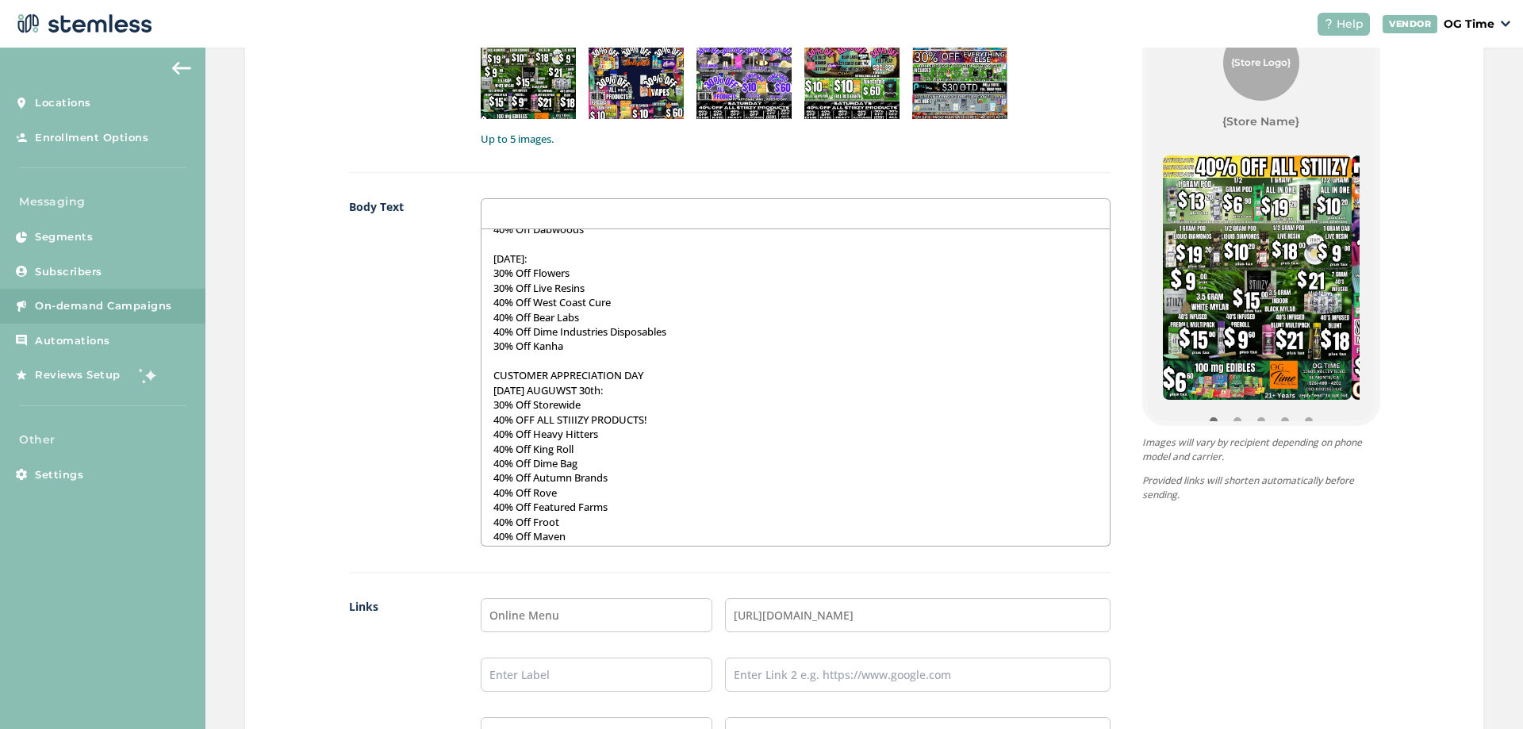
click at [580, 394] on p "[DATE] AUGUWST 30th:" at bounding box center [796, 390] width 604 height 14
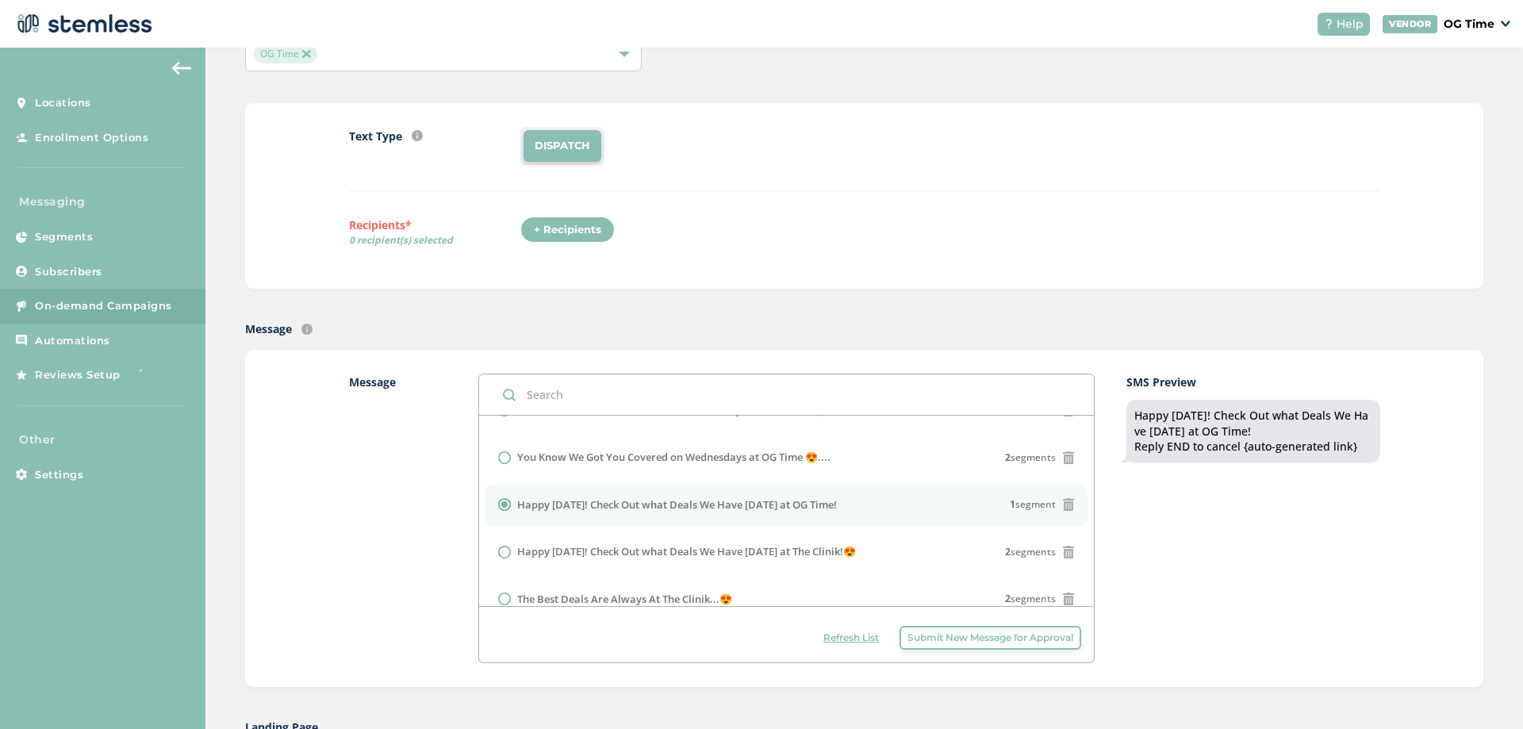
scroll to position [0, 0]
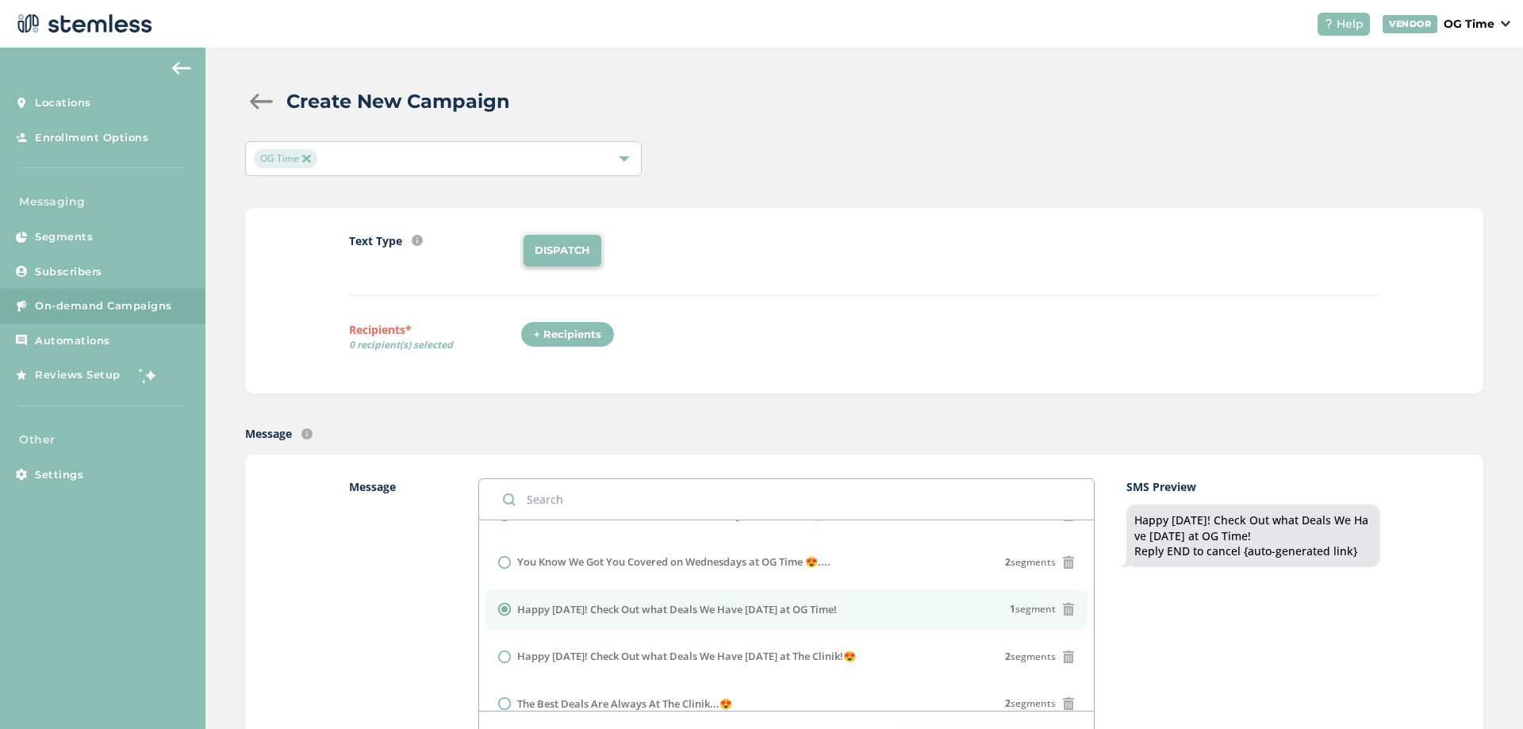
click at [543, 329] on div "+ Recipients" at bounding box center [568, 334] width 94 height 27
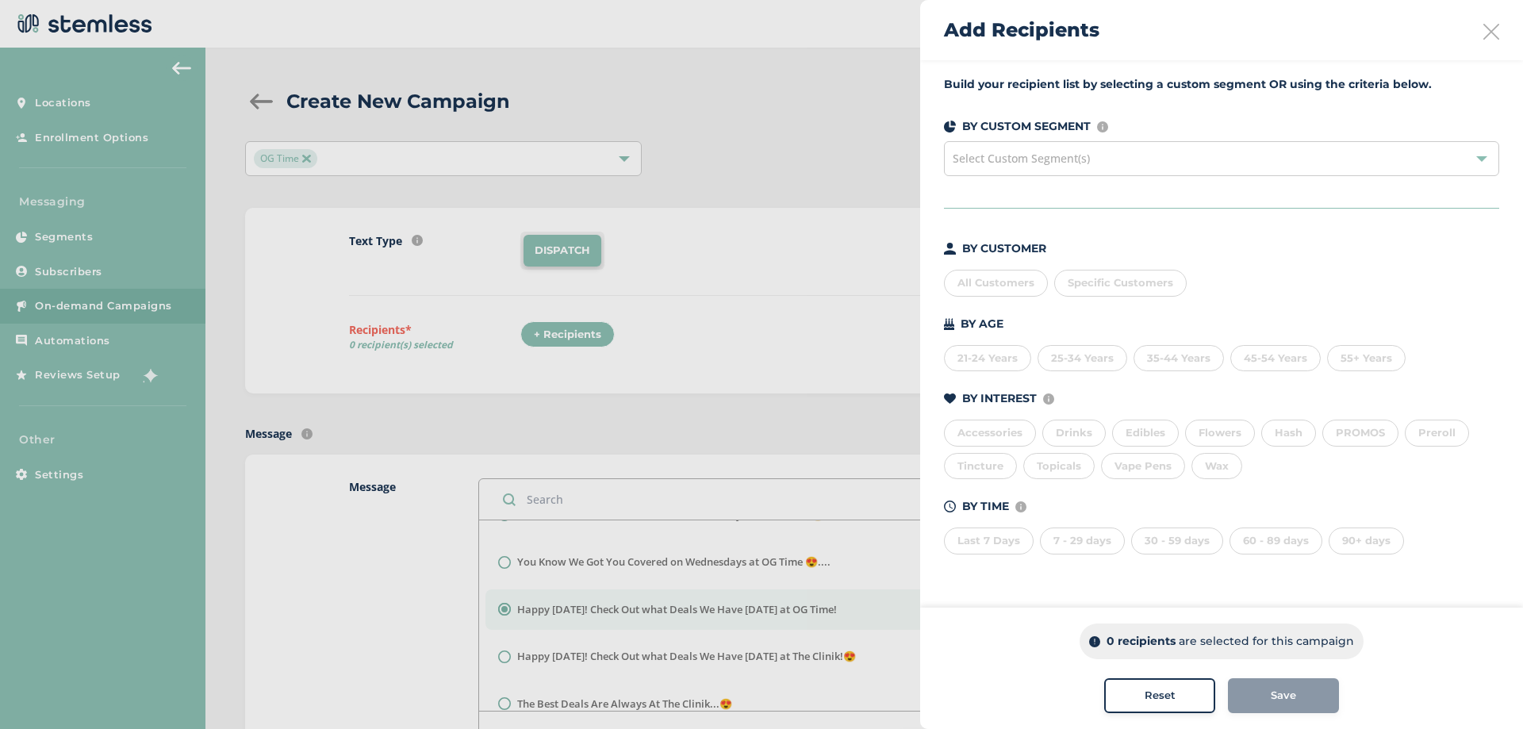
click at [991, 274] on div "All Customers" at bounding box center [996, 283] width 104 height 27
click at [1288, 704] on button "Save" at bounding box center [1283, 695] width 111 height 35
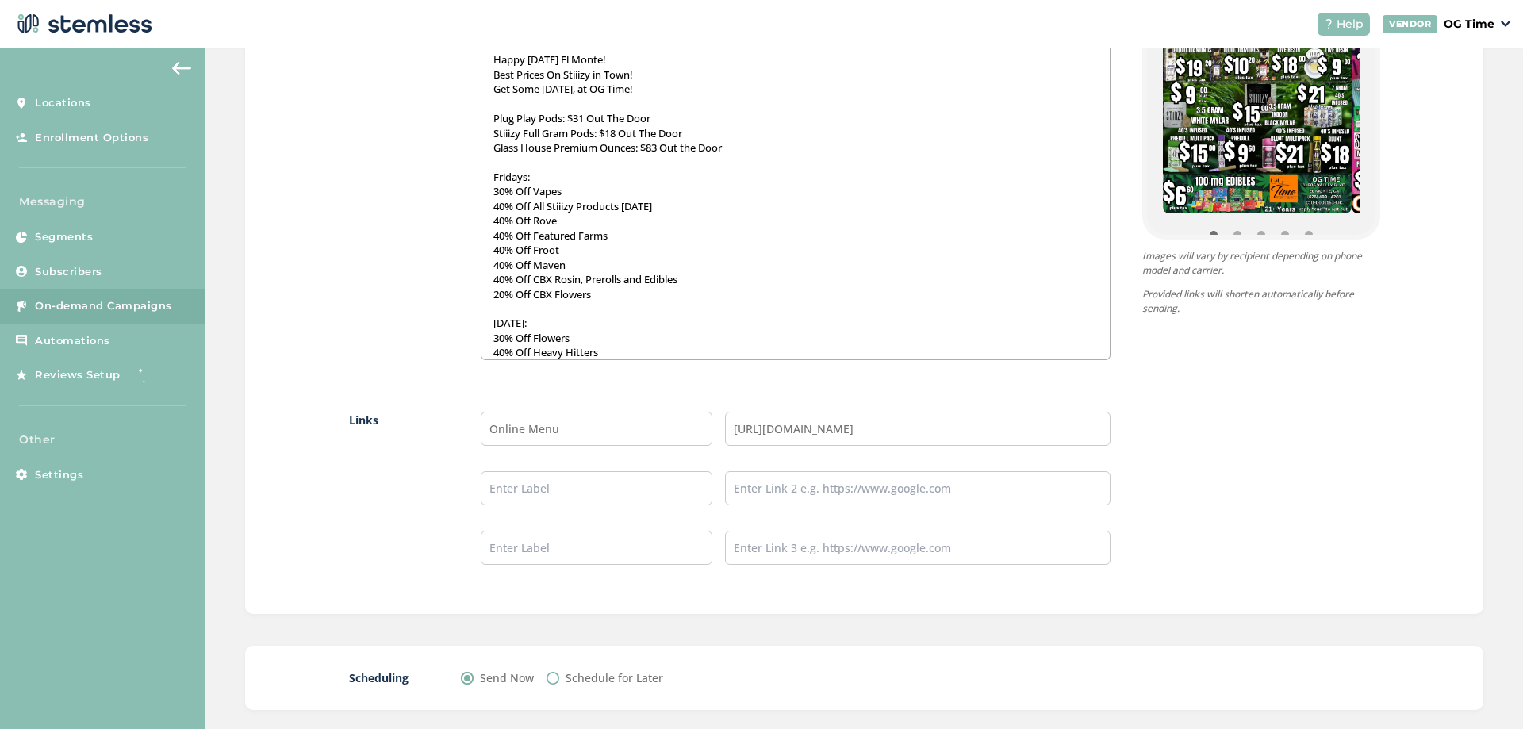
scroll to position [1140, 0]
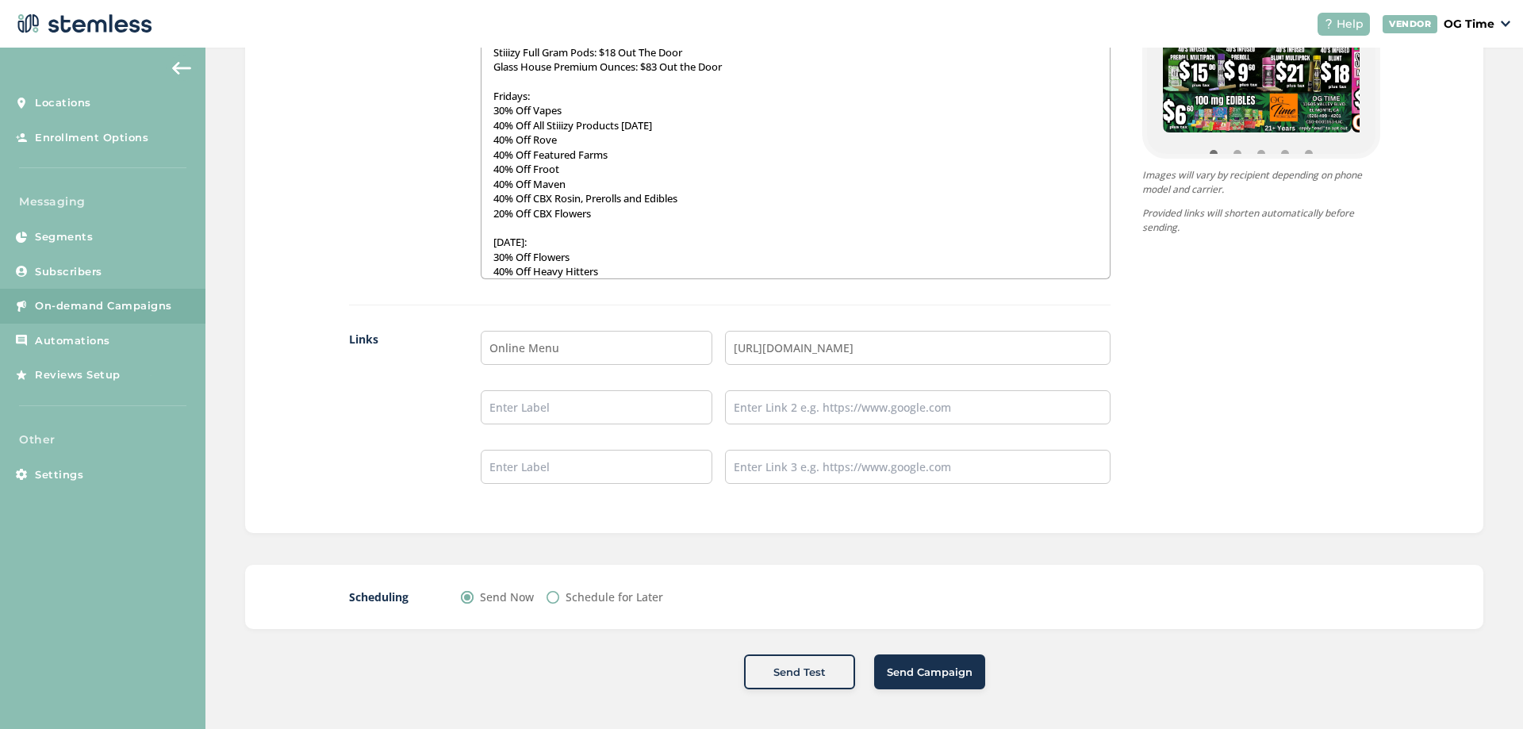
click at [913, 671] on span "Send Campaign" at bounding box center [930, 673] width 86 height 16
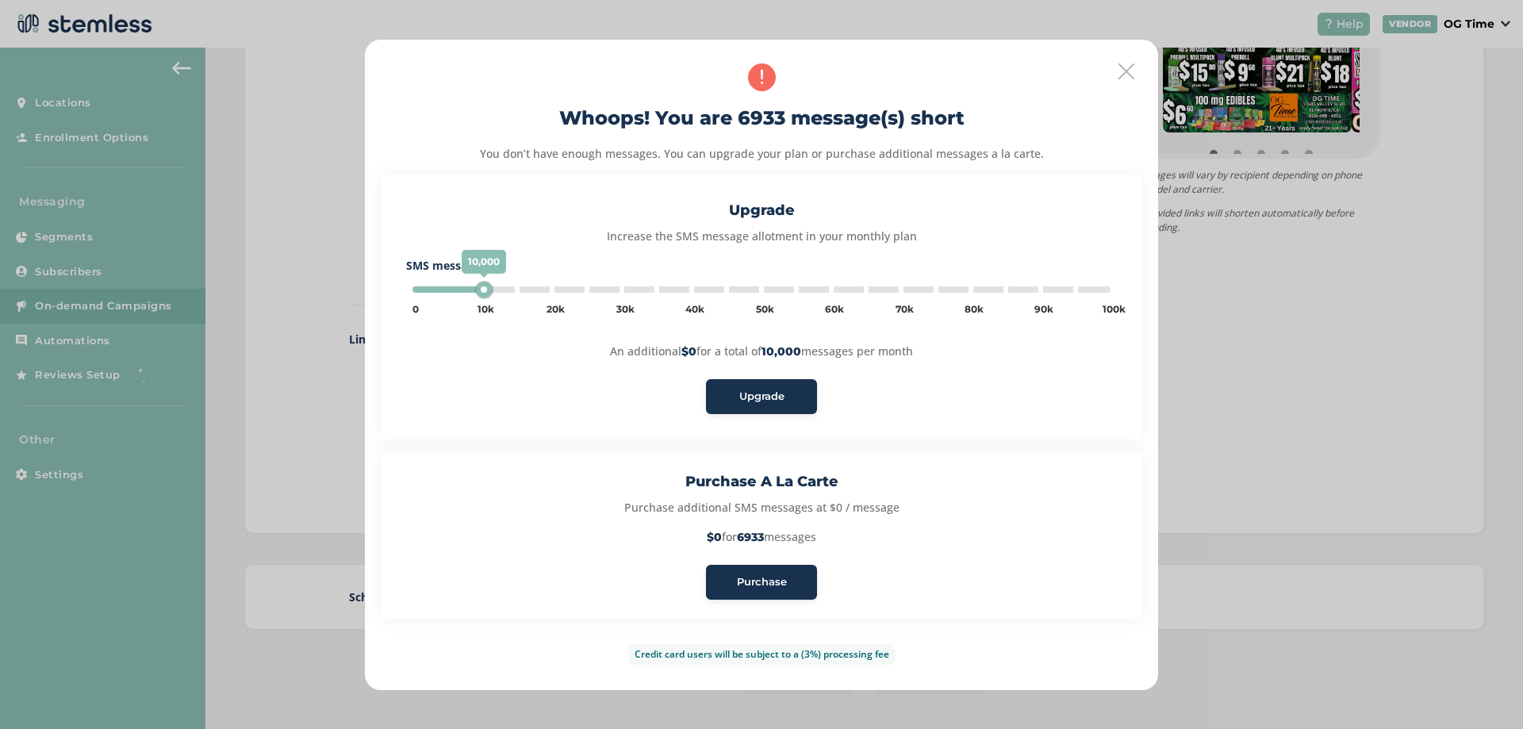
type input "5000"
click at [756, 578] on span "Purchase" at bounding box center [762, 582] width 50 height 16
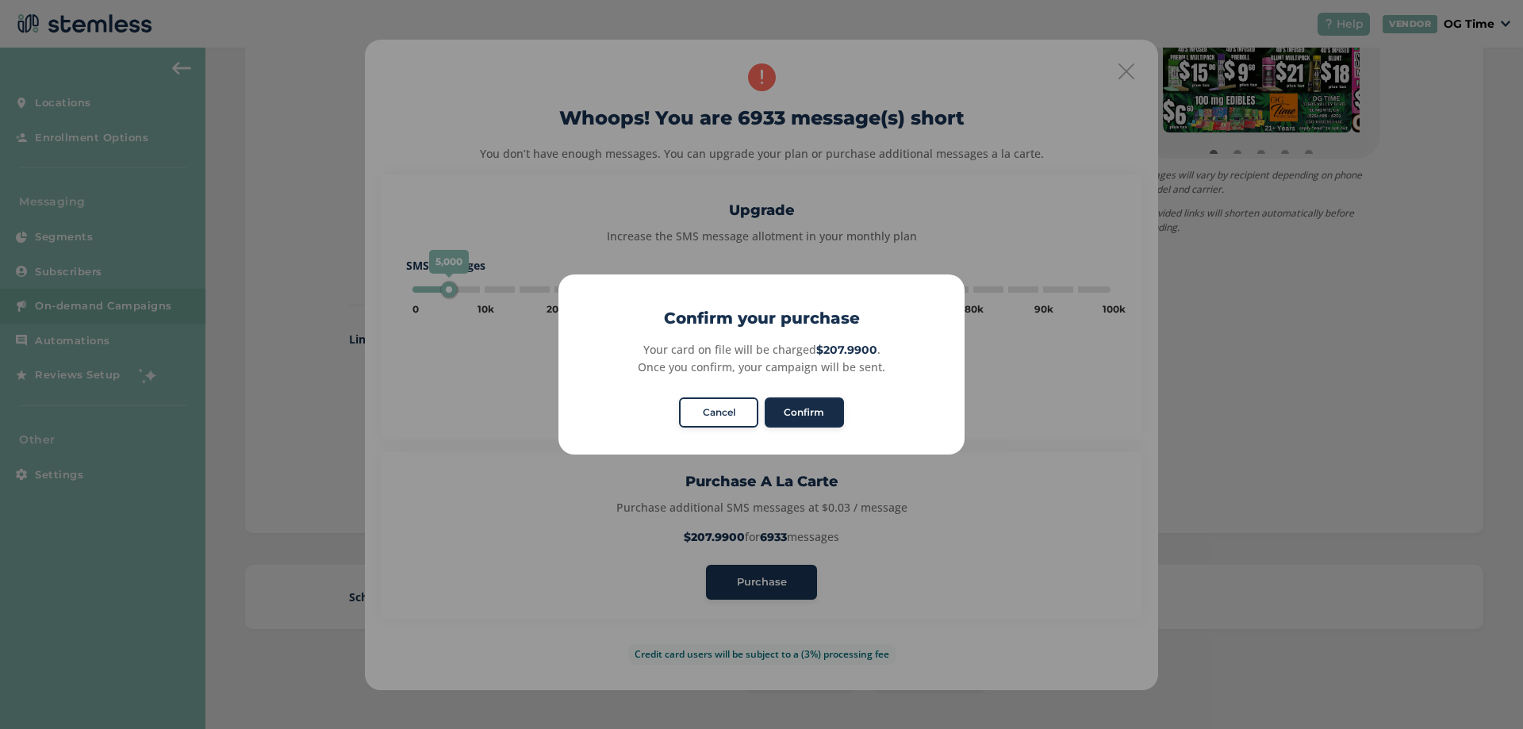
click at [793, 425] on button "Confirm" at bounding box center [804, 413] width 79 height 30
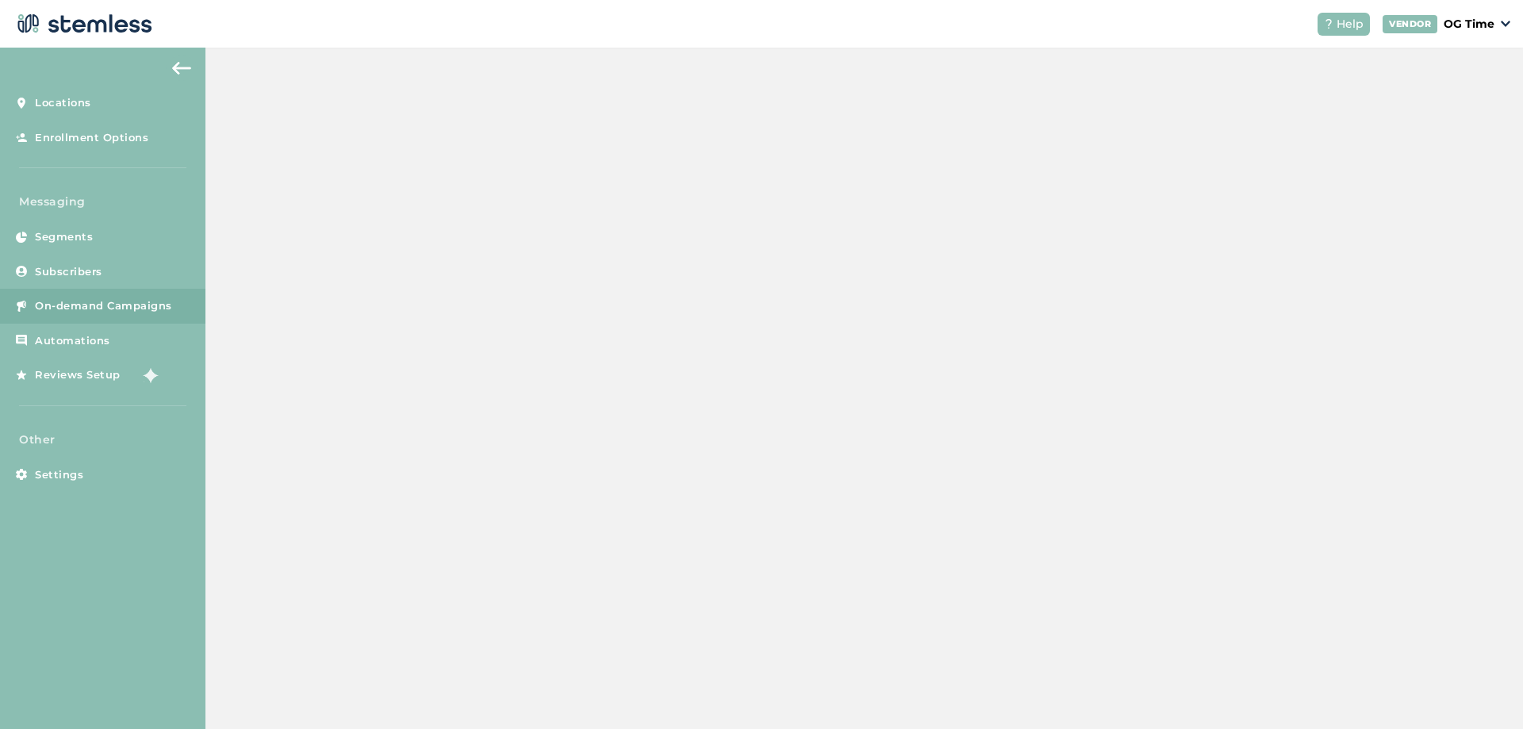
scroll to position [345, 0]
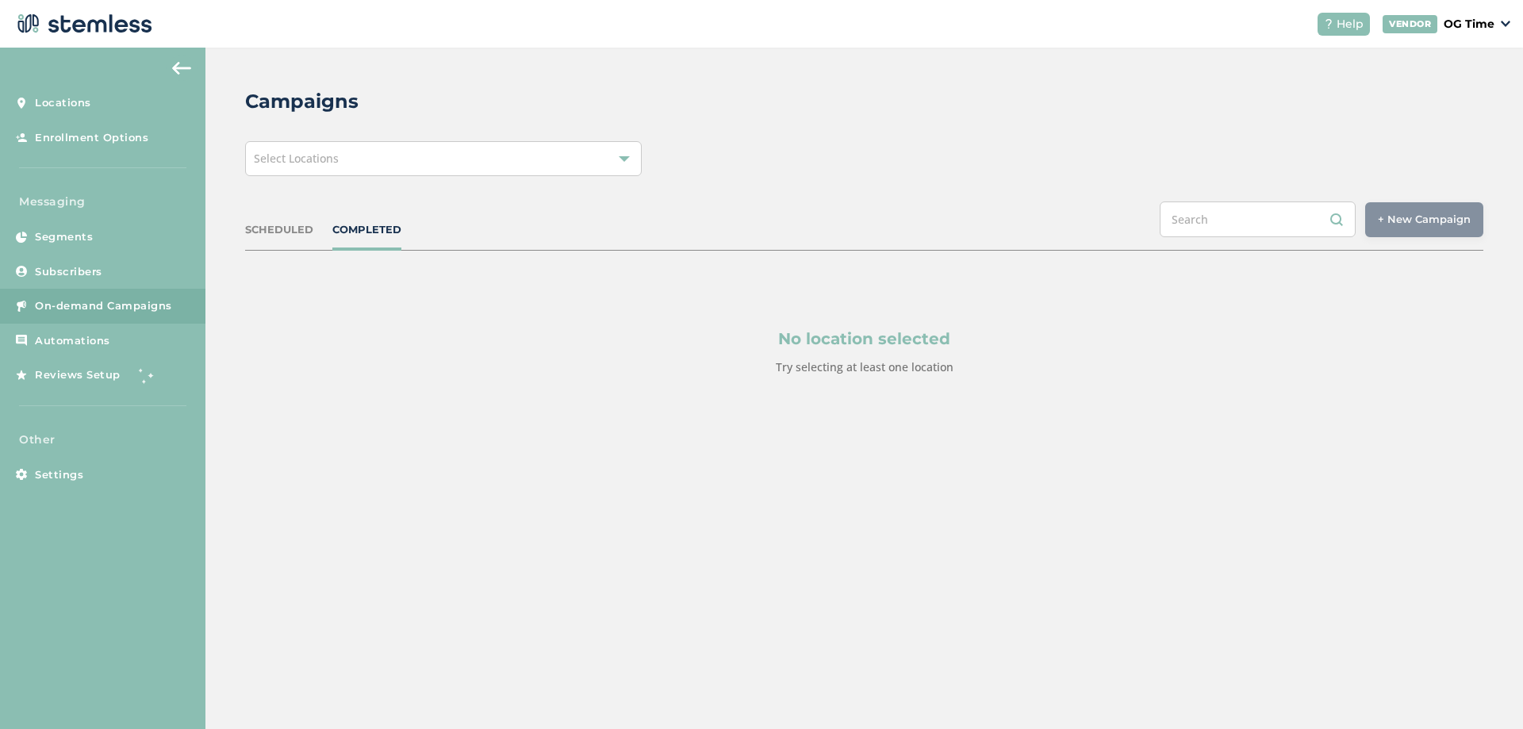
click at [423, 173] on div "Select Locations" at bounding box center [443, 158] width 397 height 35
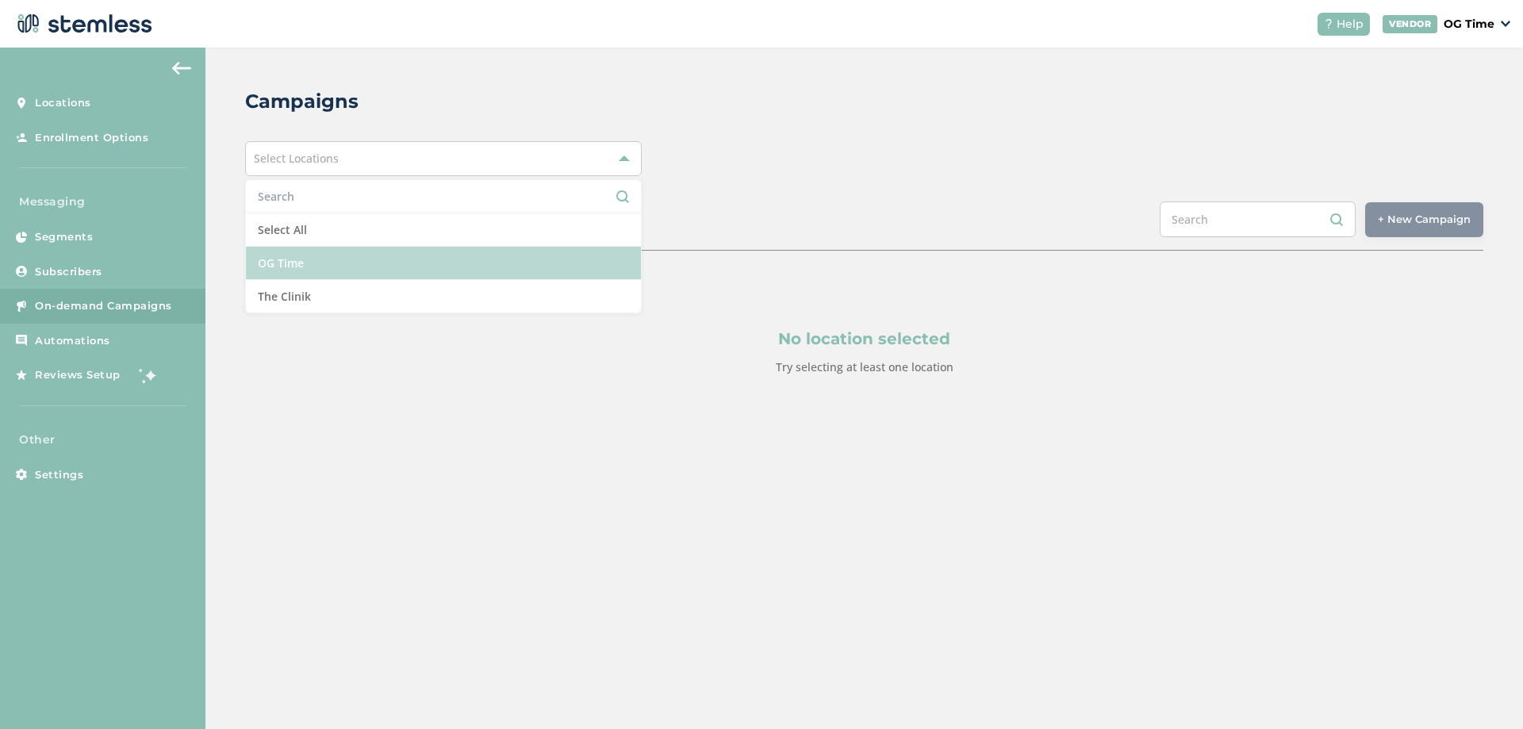
click at [355, 267] on li "OG Time" at bounding box center [443, 263] width 395 height 33
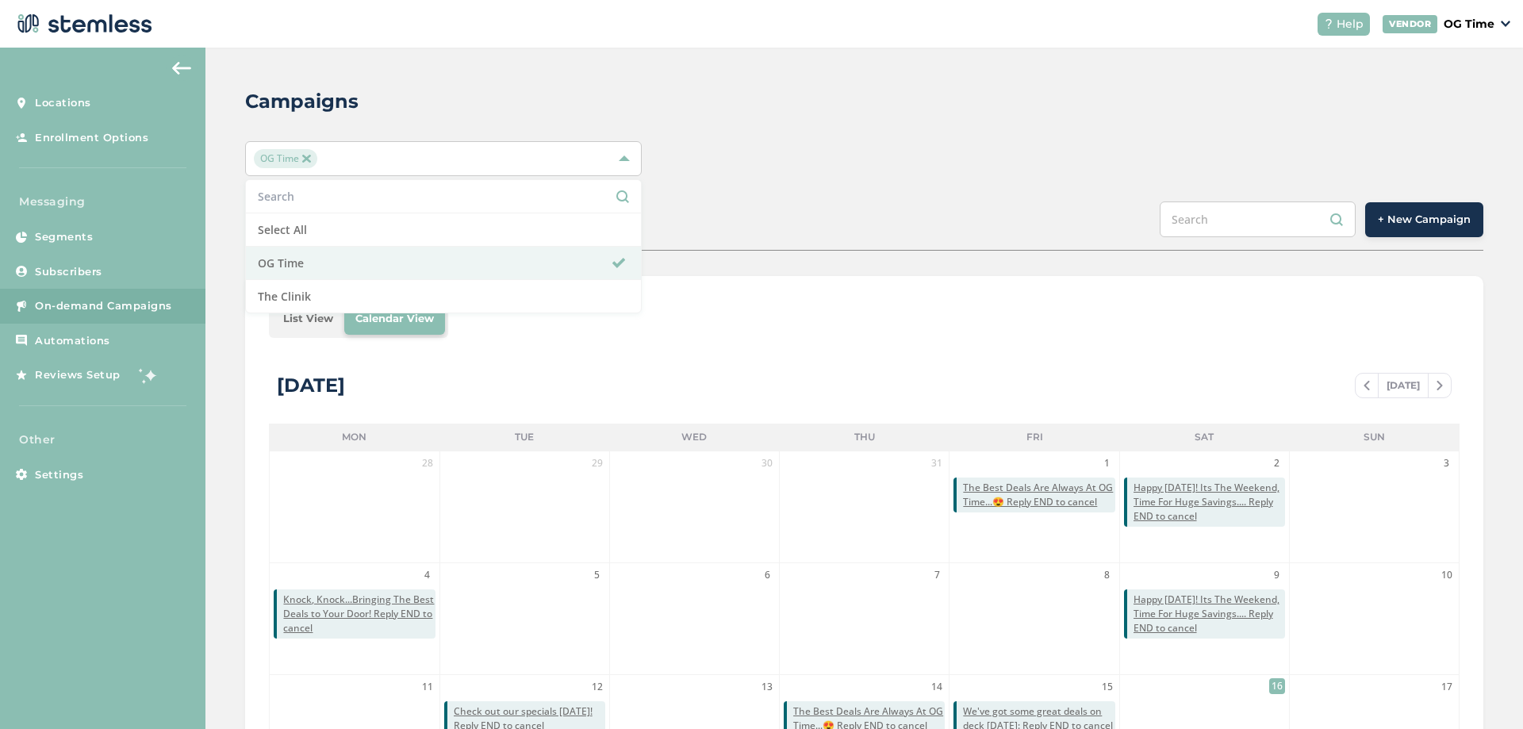
click at [1007, 271] on div "Campaigns OG Time Select All OG Time The Clinik SCHEDULED COMPLETED + New Campa…" at bounding box center [865, 561] width 1318 height 1027
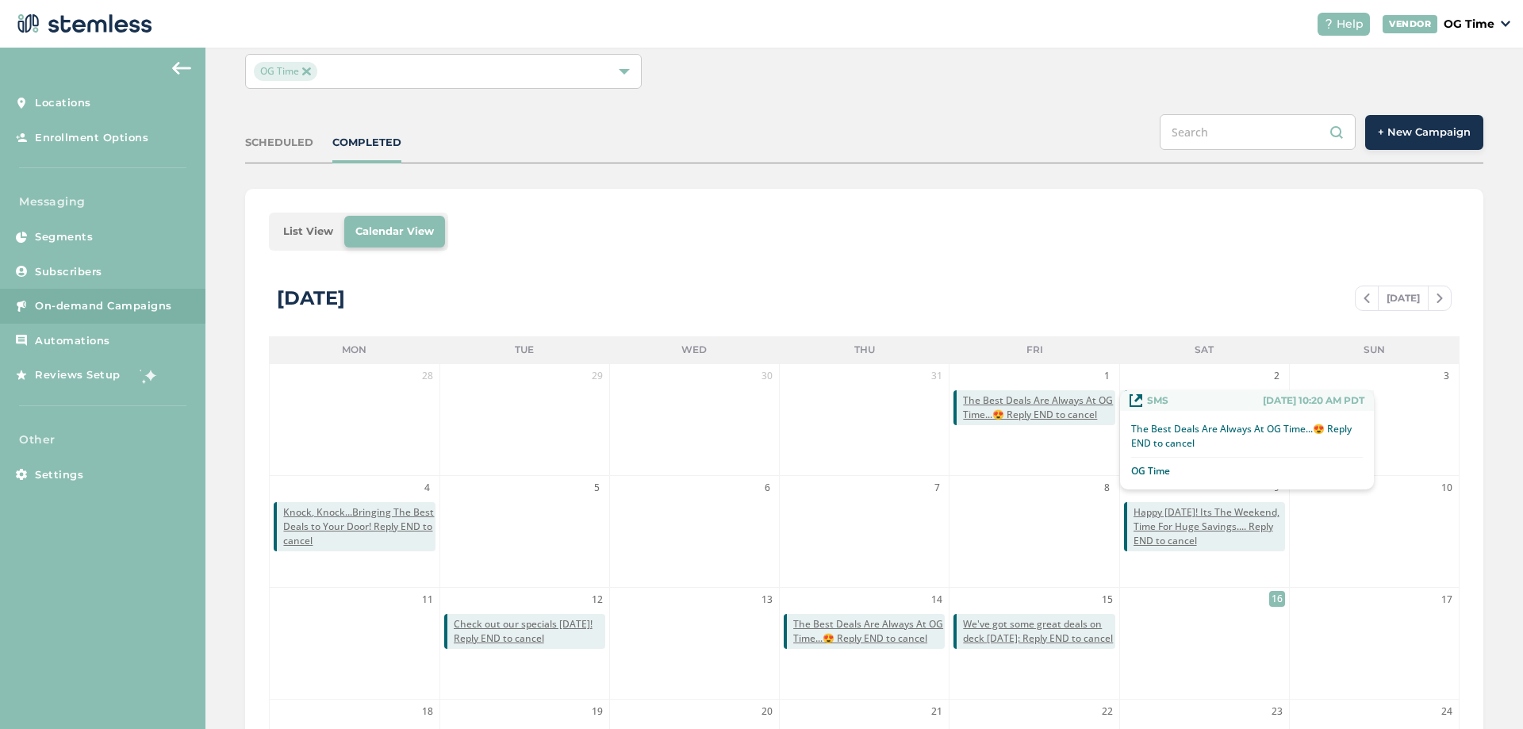
scroll to position [238, 0]
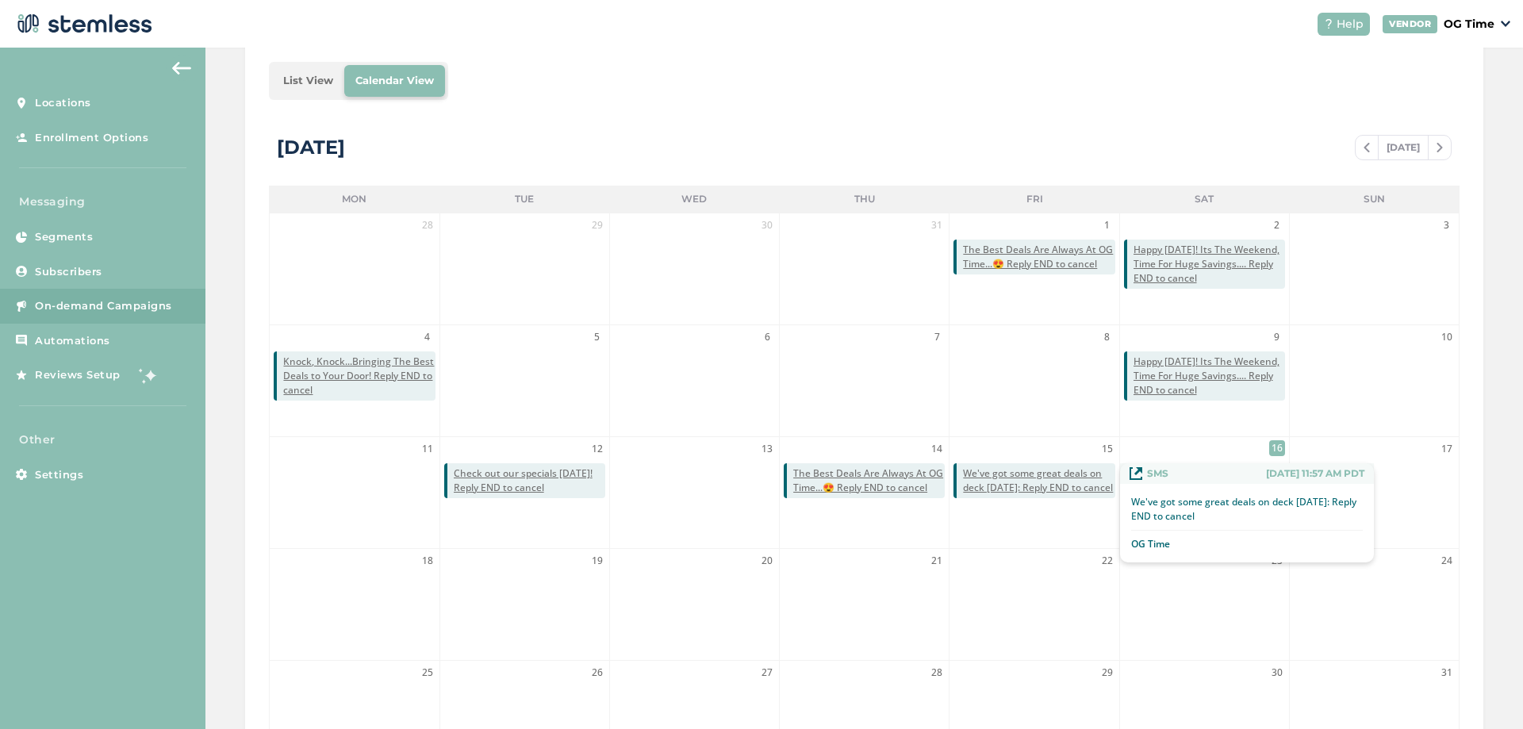
click at [1041, 483] on span "We've got some great deals on deck [DATE]: Reply END to cancel" at bounding box center [1039, 481] width 152 height 29
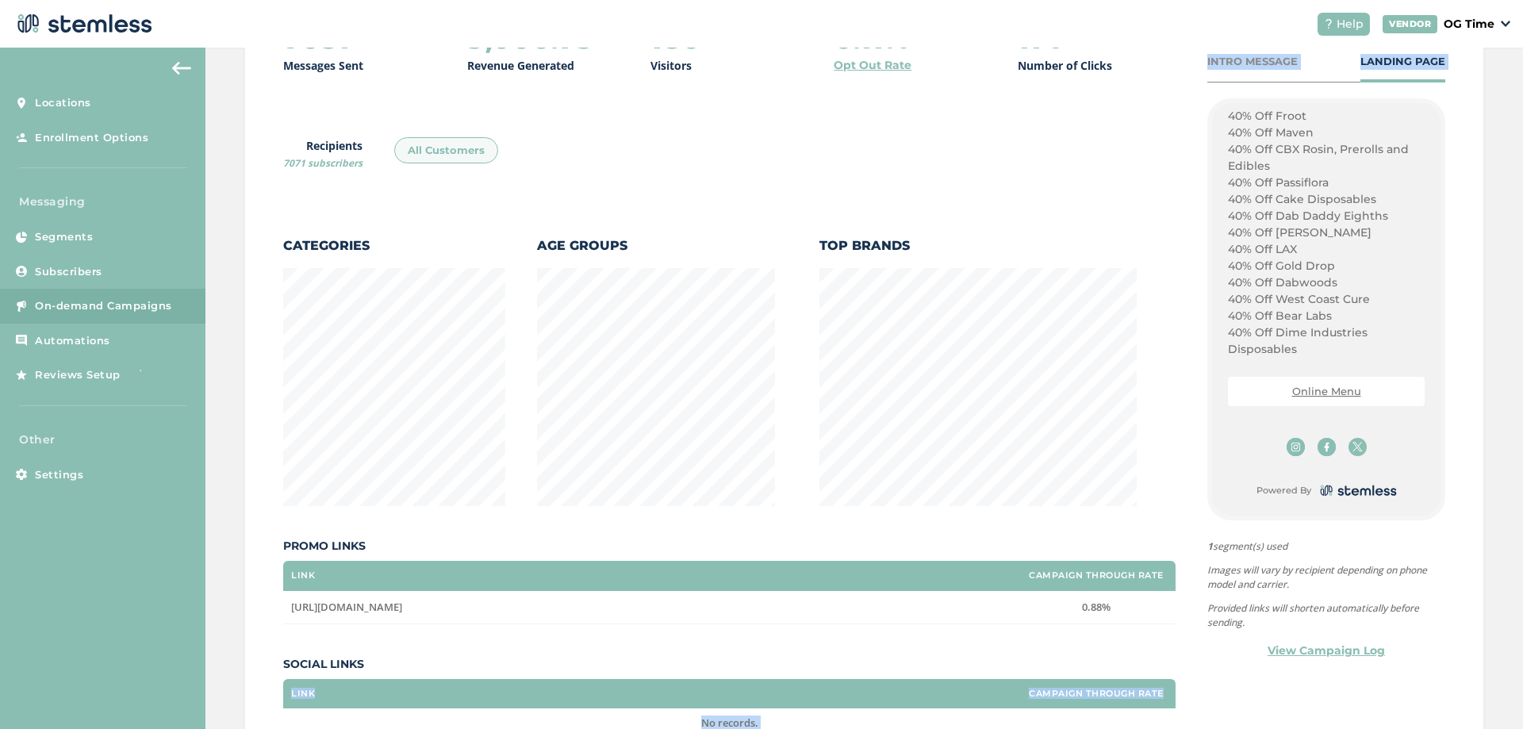
scroll to position [329, 0]
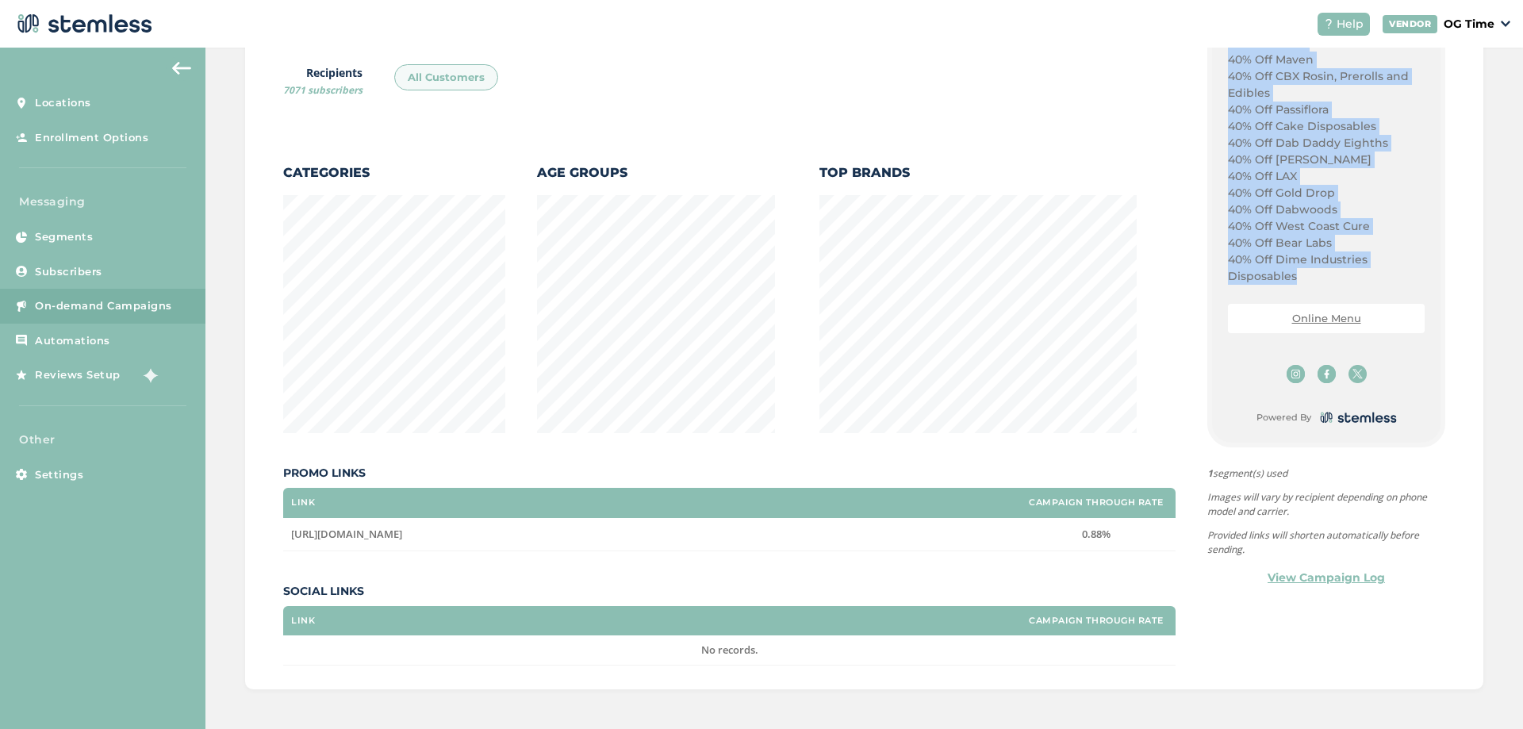
drag, startPoint x: 1220, startPoint y: 523, endPoint x: 1290, endPoint y: 278, distance: 254.9
copy div "CUSTOMER APPRECIATION DAY [DATE] AUGUWST 30th: 30% Off Storewide 40% OFF ALL ST…"
